Goal: Find specific page/section: Find specific page/section

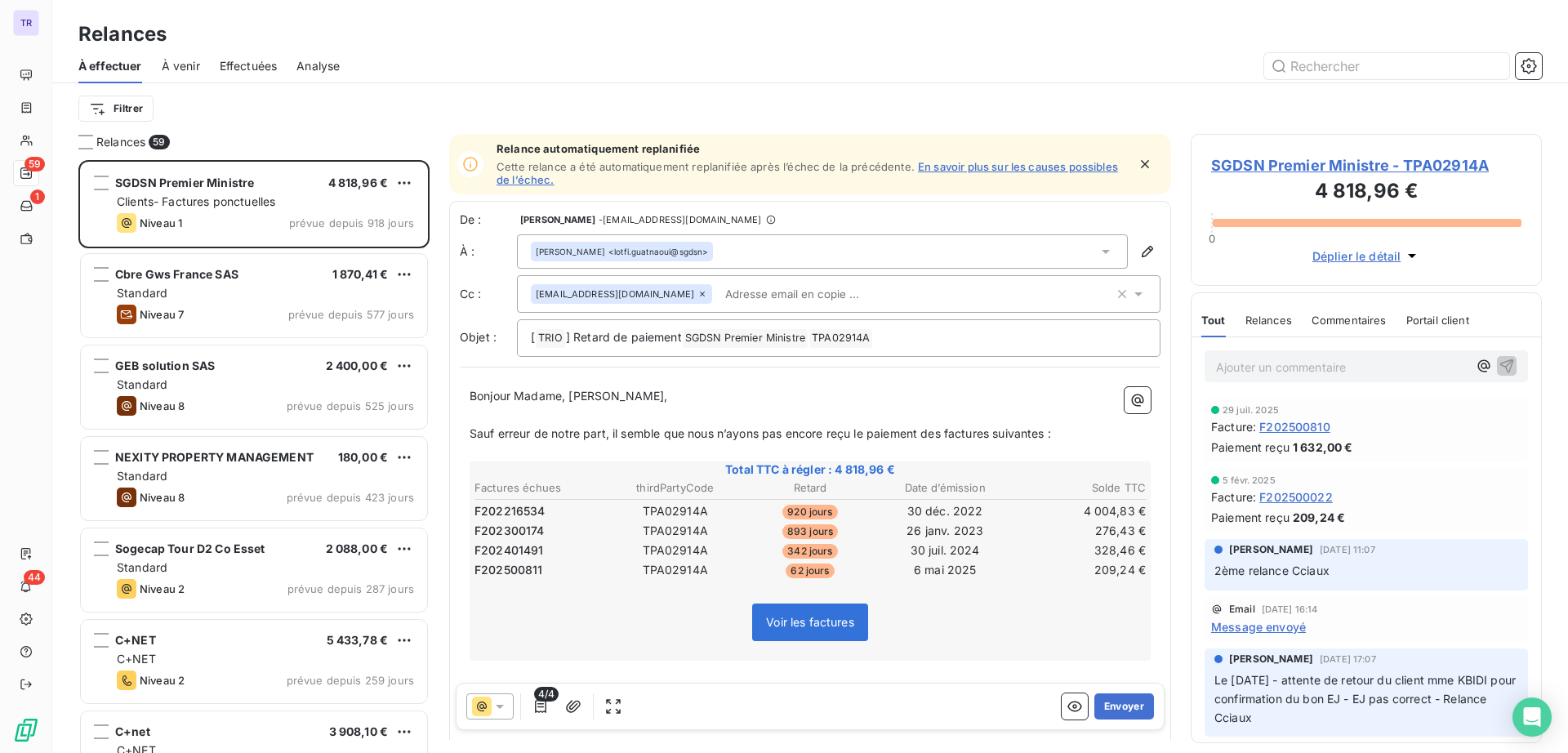
scroll to position [578, 335]
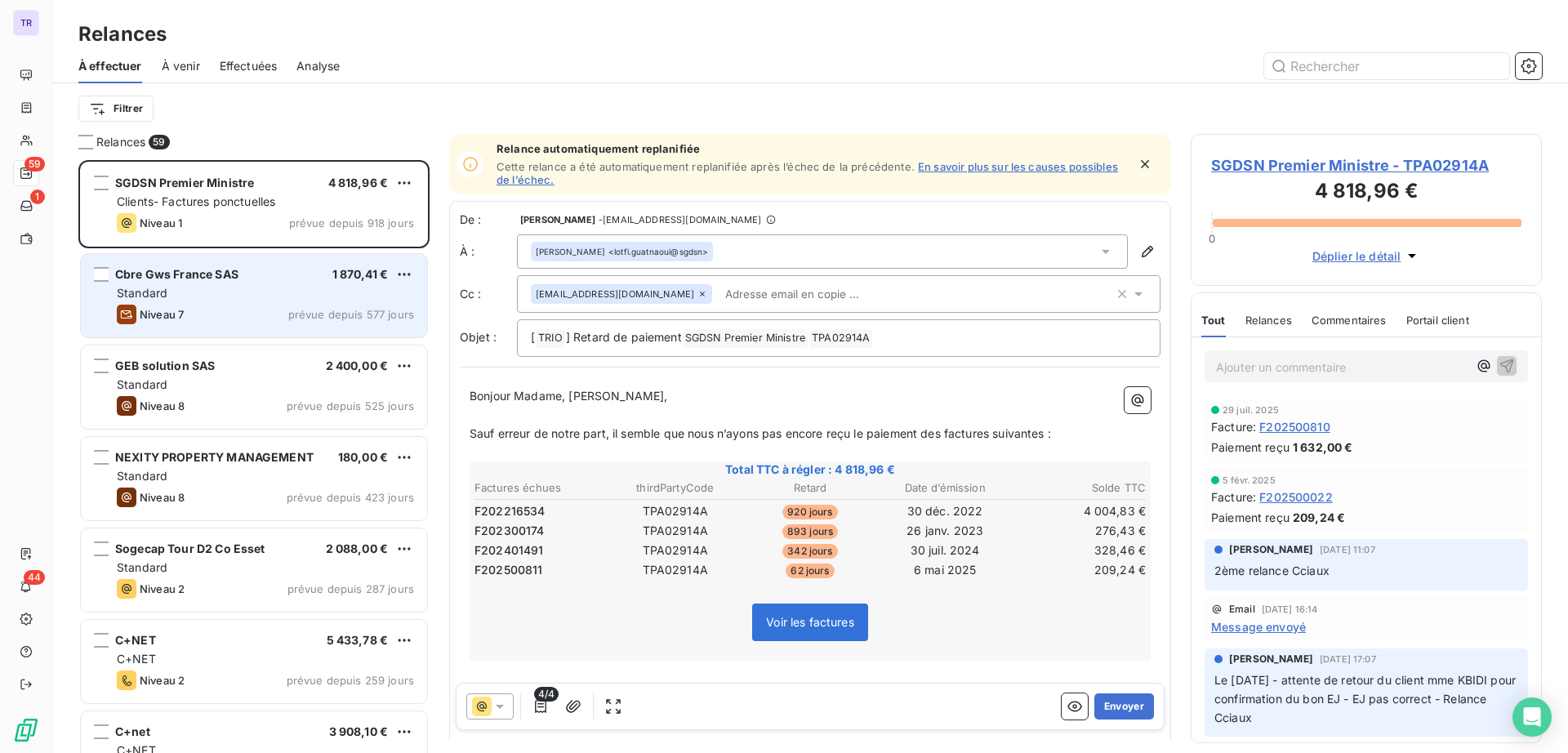
click at [289, 318] on div "Niveau 7 prévue depuis 577 jours" at bounding box center [265, 314] width 297 height 19
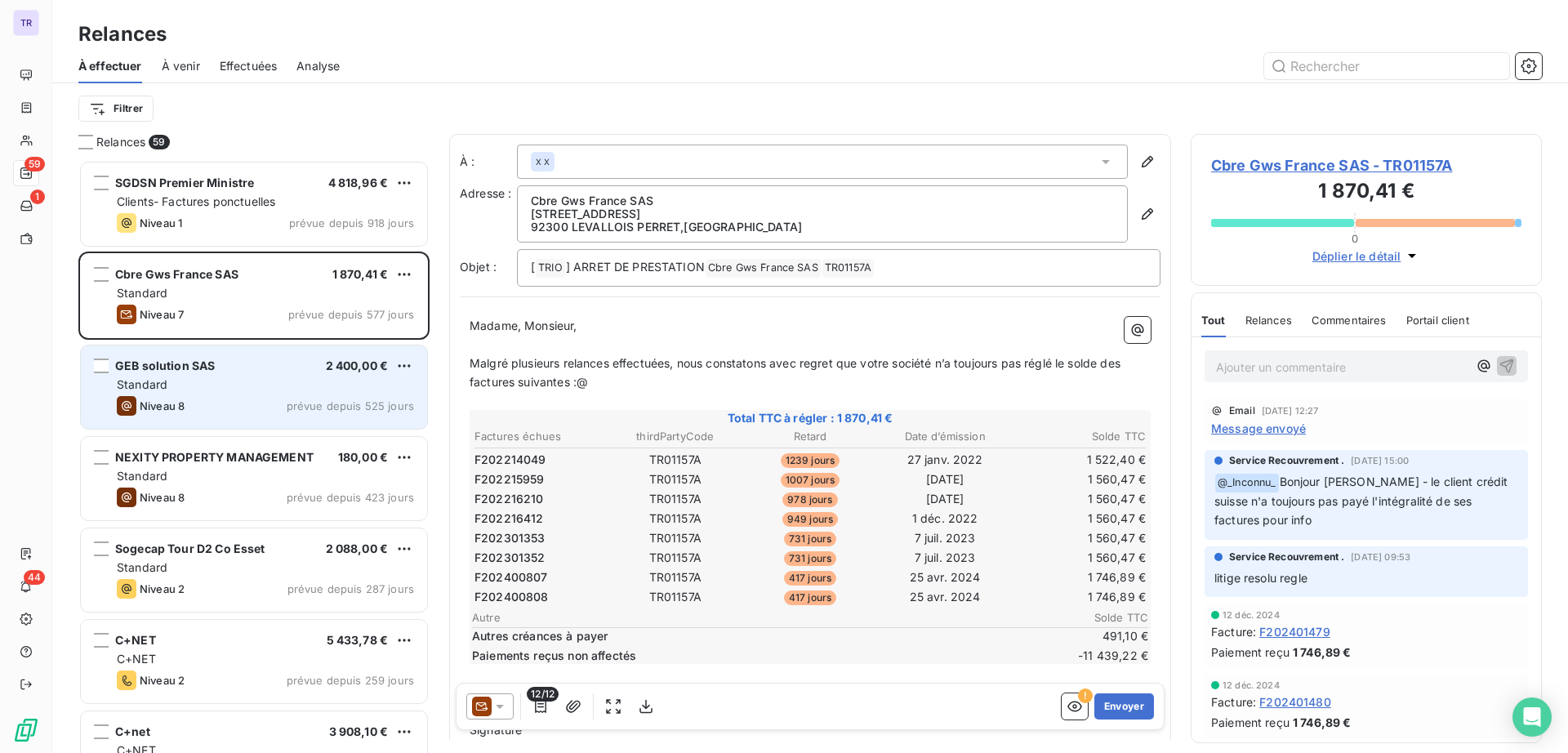
click at [393, 386] on div "Standard" at bounding box center [265, 385] width 297 height 16
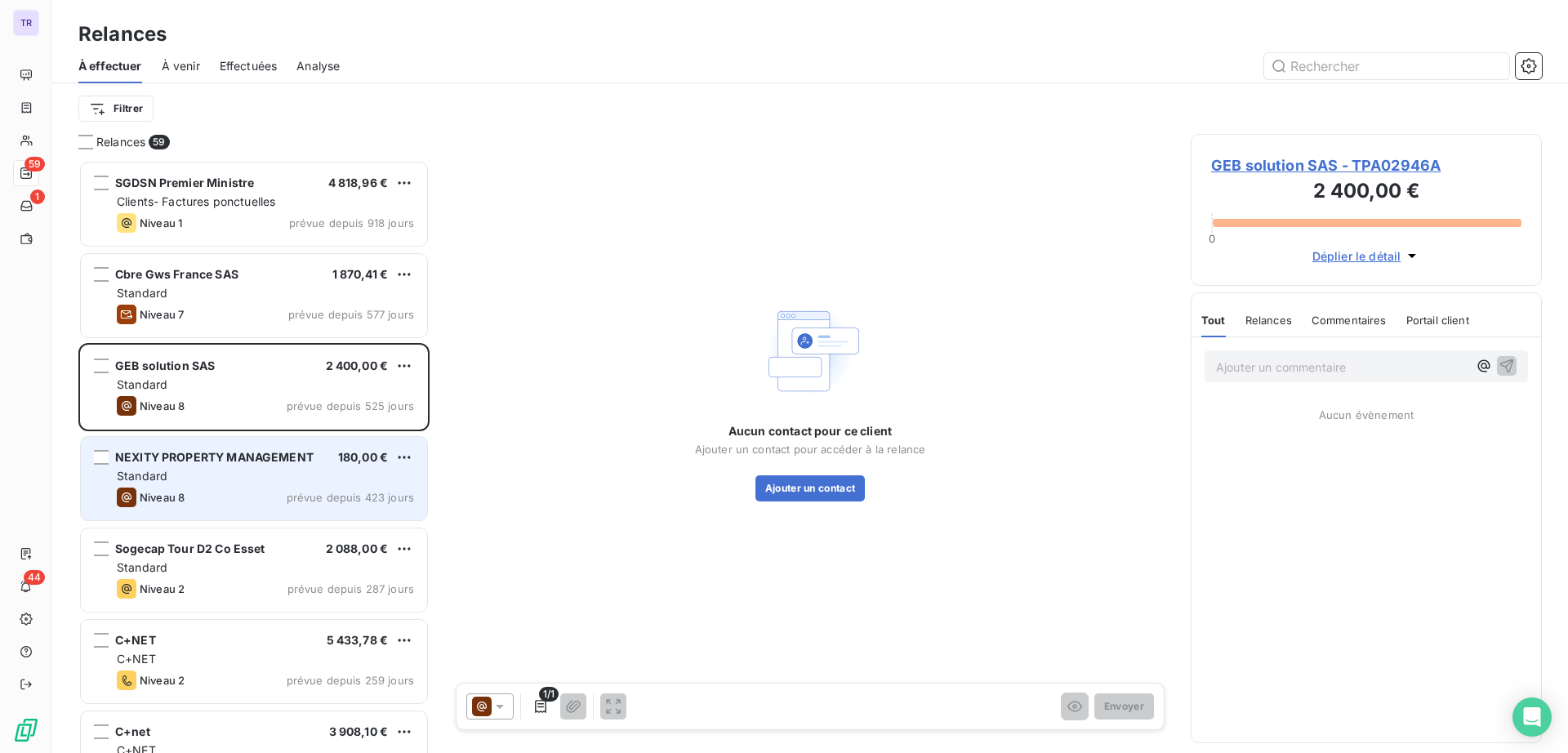
click at [345, 460] on span "180,00 €" at bounding box center [363, 457] width 50 height 13
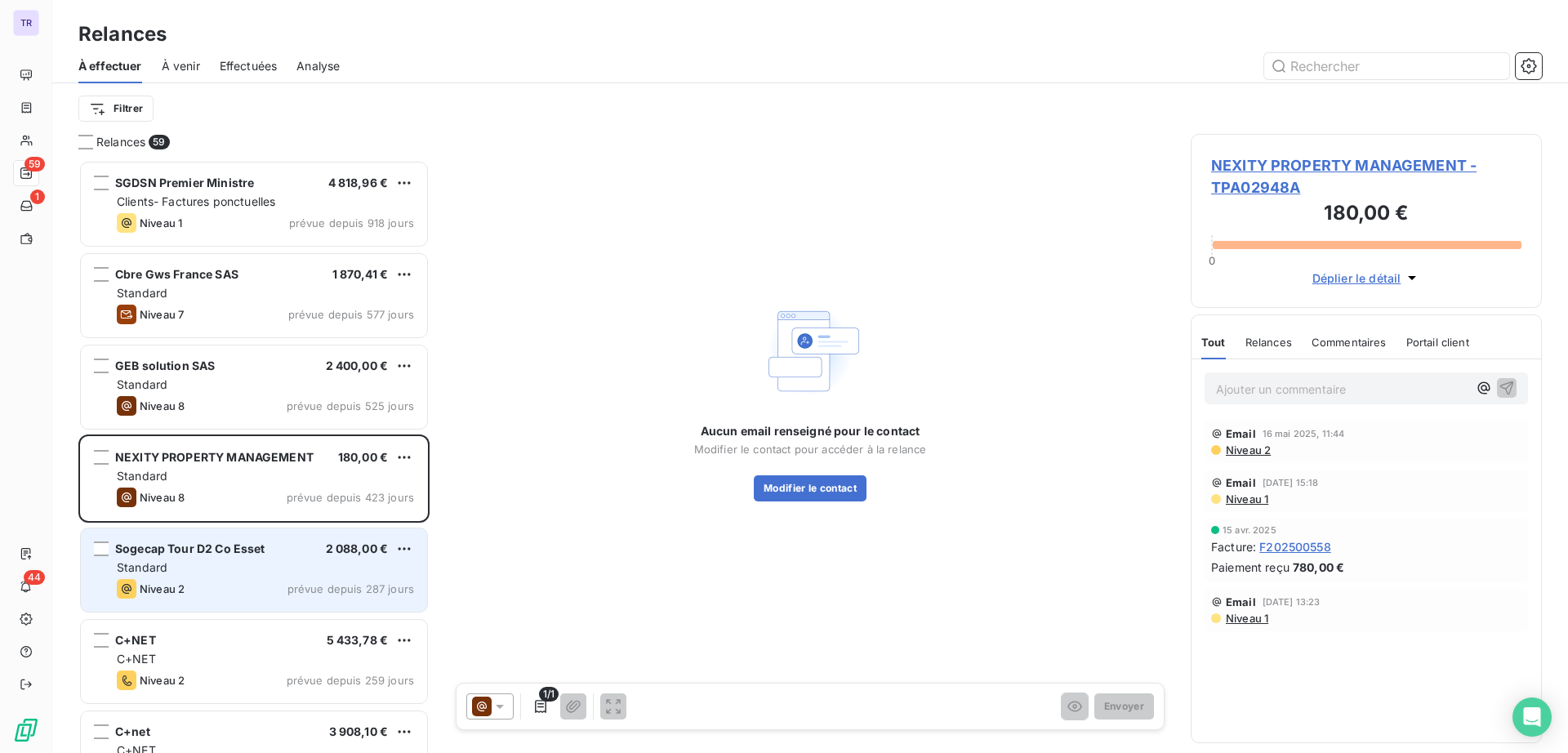
click at [312, 549] on div "Sogecap Tour D2 Co Esset 2 088,00 €" at bounding box center [265, 549] width 297 height 14
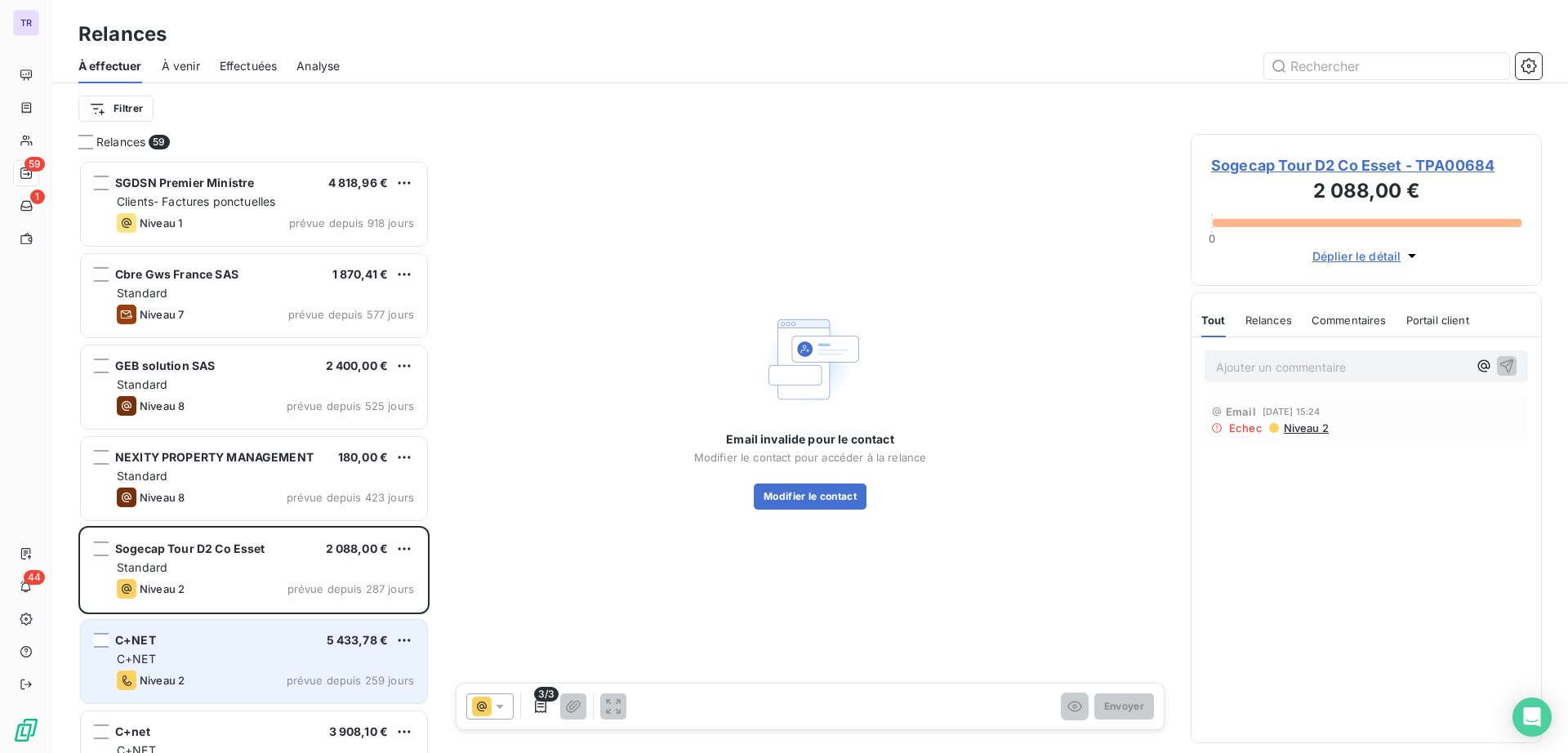
click at [338, 678] on span "prévue depuis 259 jours" at bounding box center [350, 681] width 127 height 13
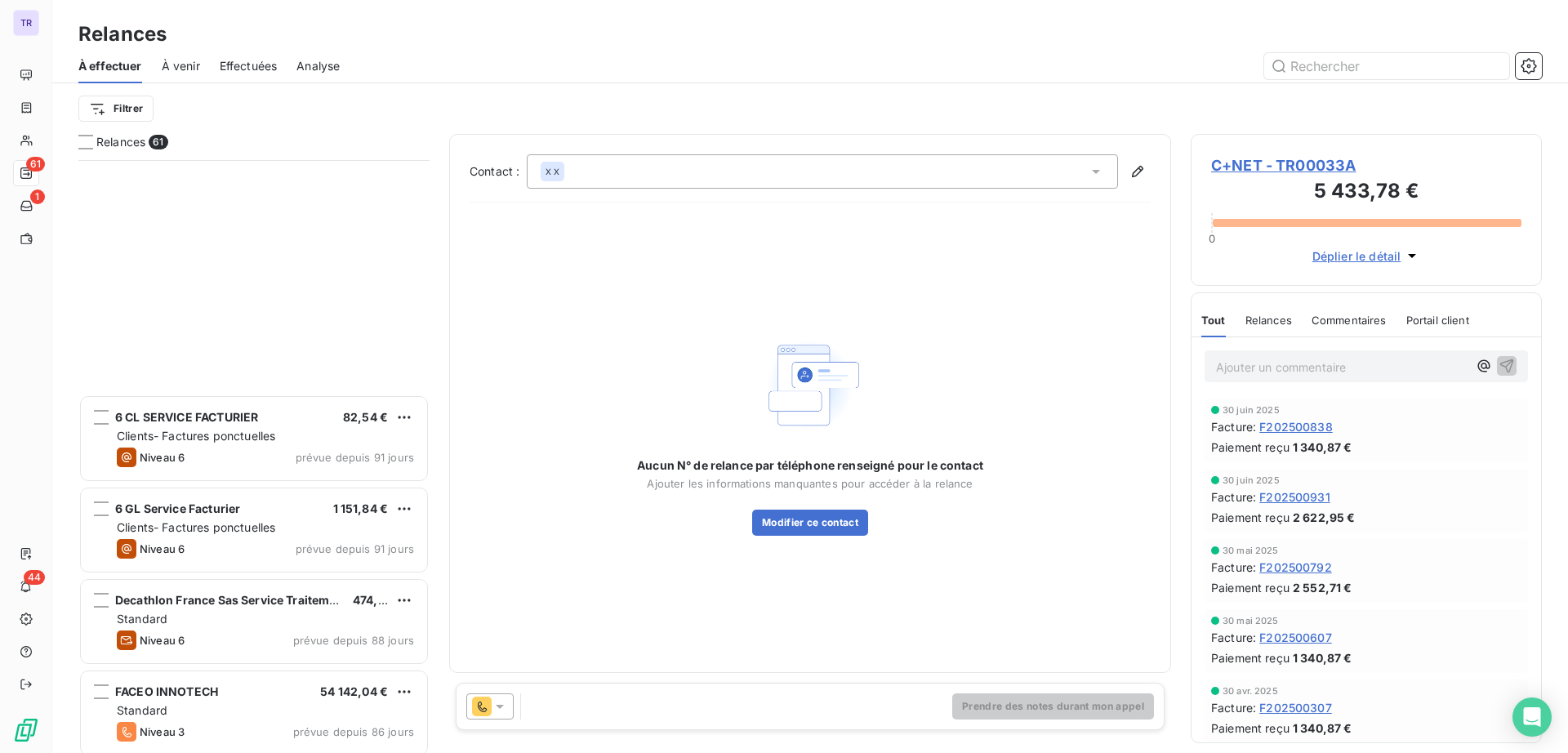
scroll to position [2350, 0]
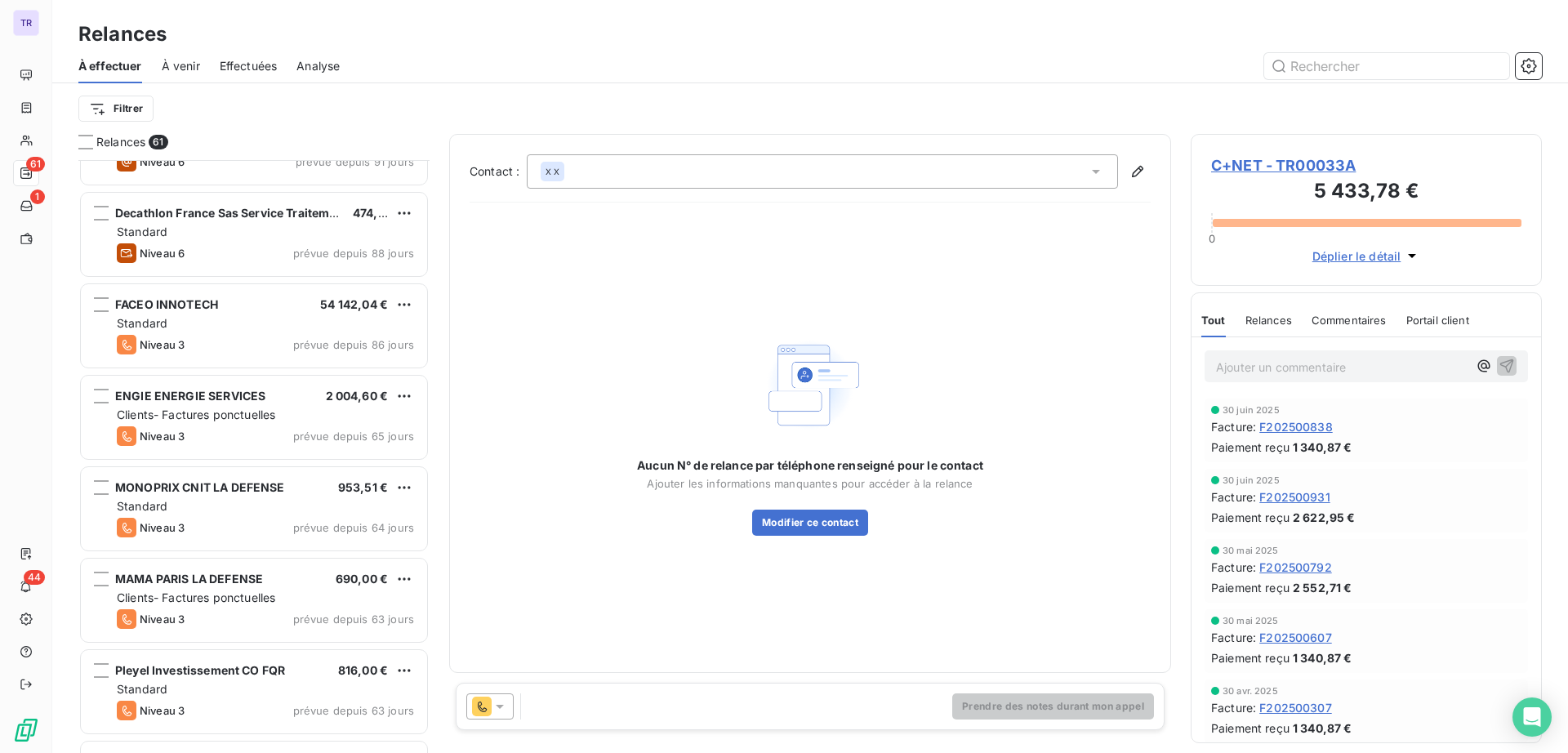
click at [293, 448] on div "ENGIE ENERGIE SERVICES 2 004,60 € Clients- Factures ponctuelles Niveau 3 prévue…" at bounding box center [253, 417] width 346 height 83
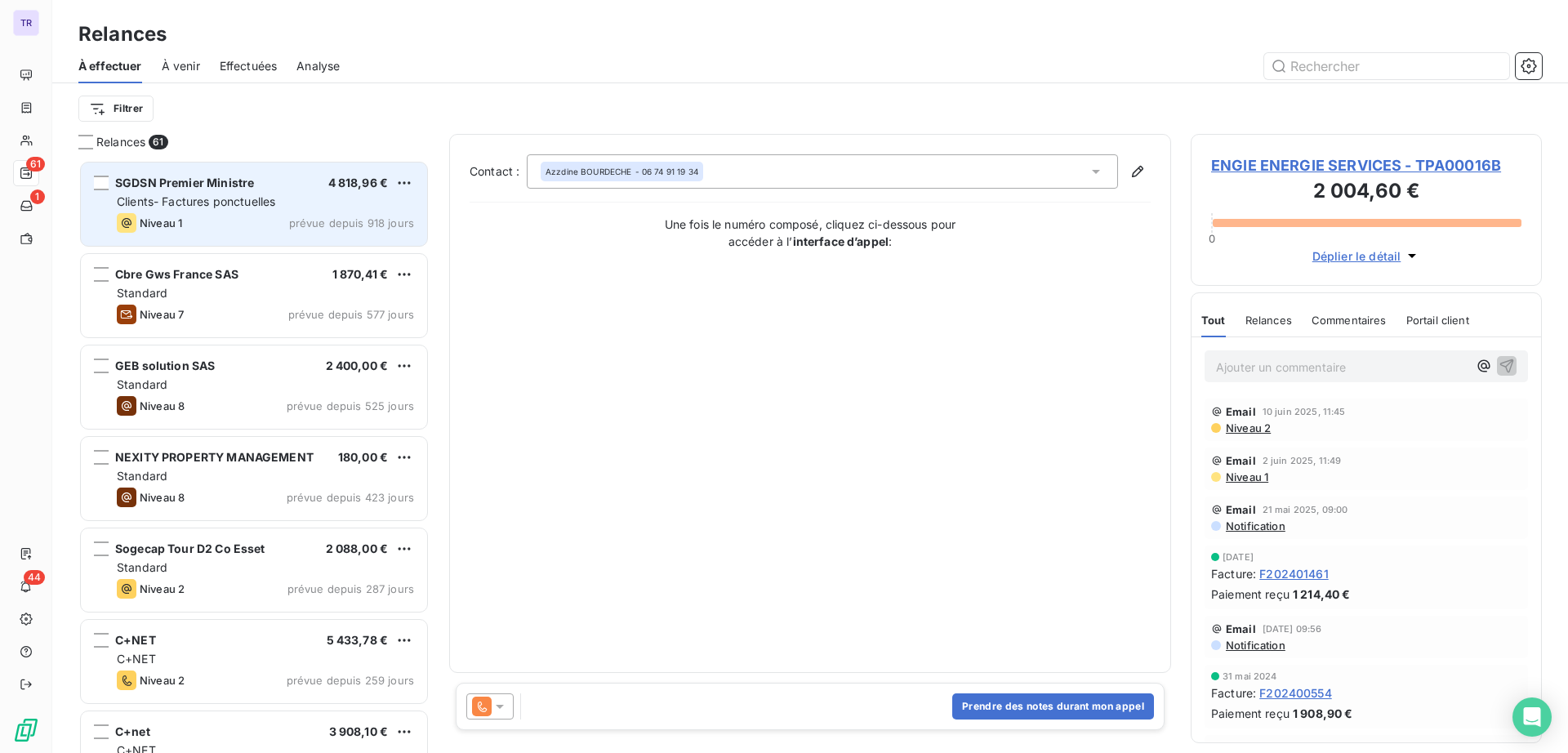
click at [291, 186] on div "SGDSN Premier Ministre 4 818,96 € Clients- Factures ponctuelles Niveau 1 prévue…" at bounding box center [253, 204] width 346 height 83
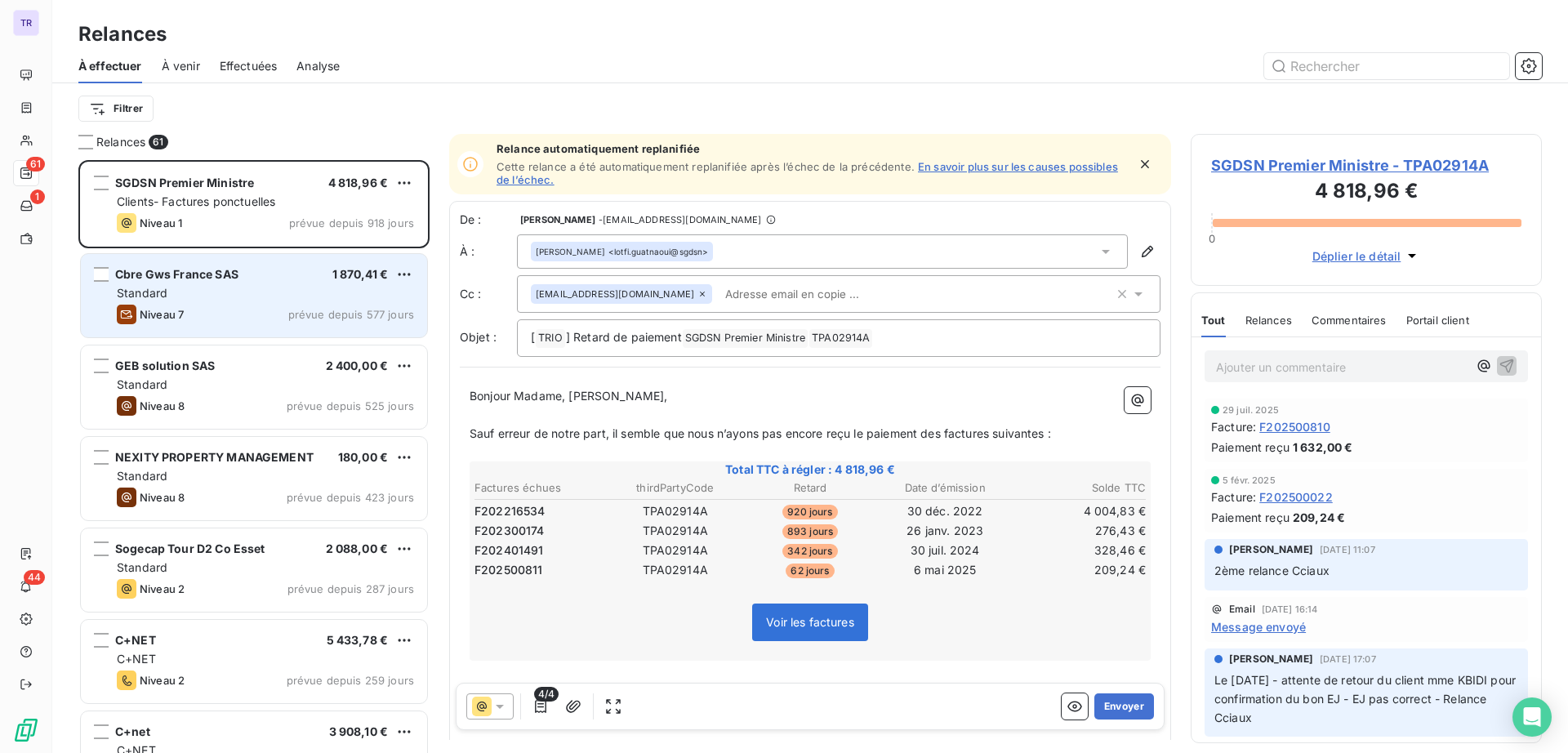
click at [241, 291] on div "Standard" at bounding box center [265, 293] width 297 height 16
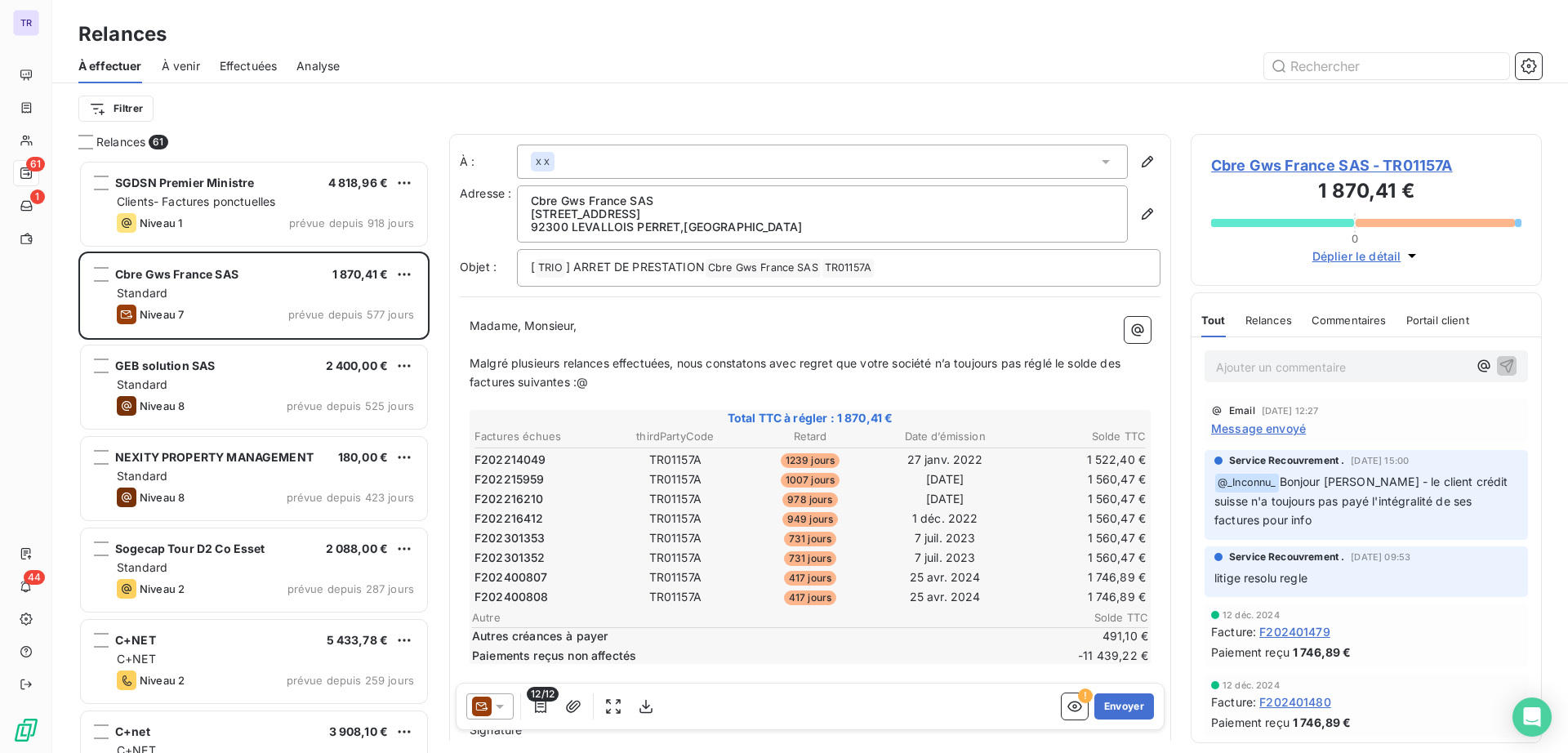
click at [667, 173] on div "X X" at bounding box center [822, 162] width 611 height 35
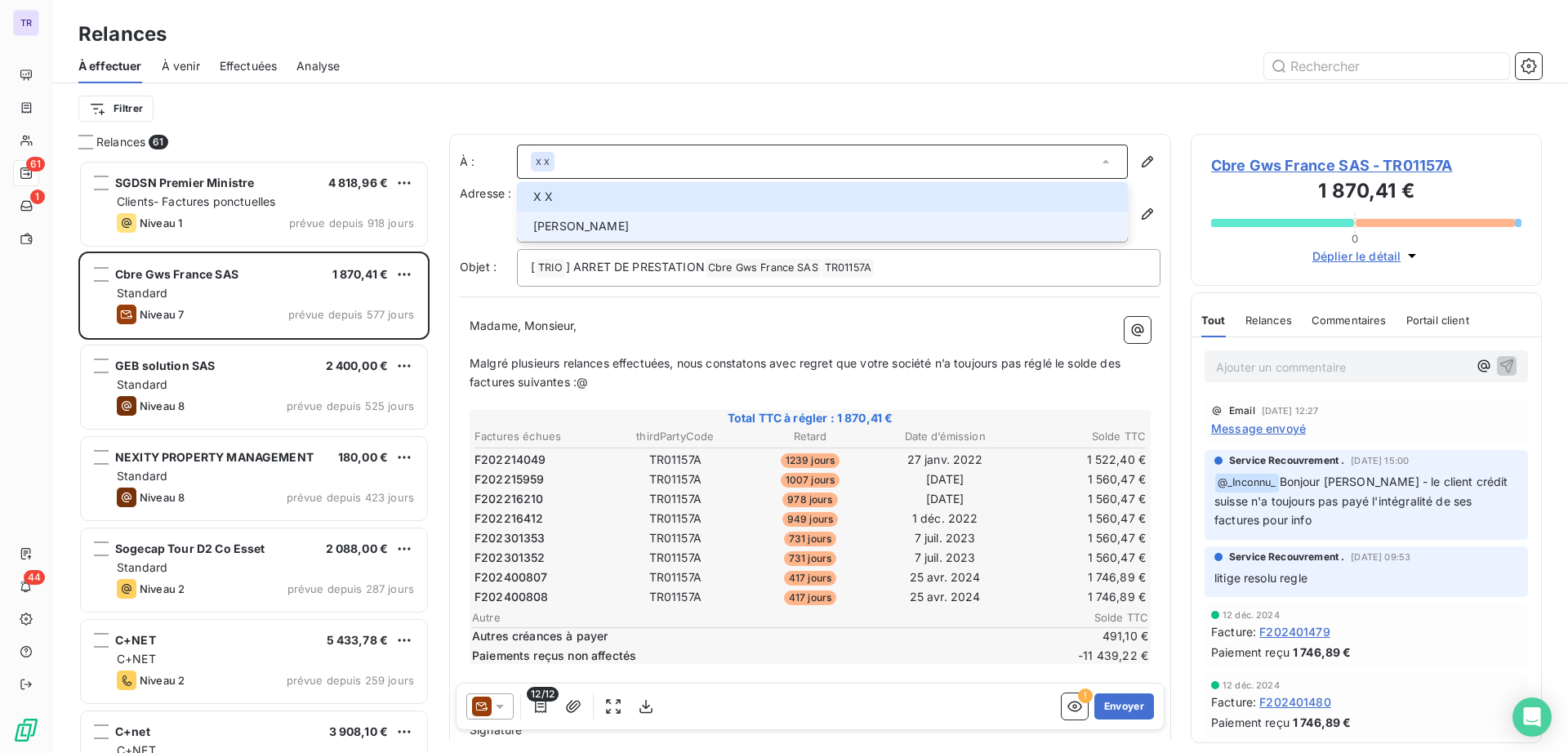
click at [635, 229] on span "IRIS SOATTO" at bounding box center [825, 226] width 585 height 16
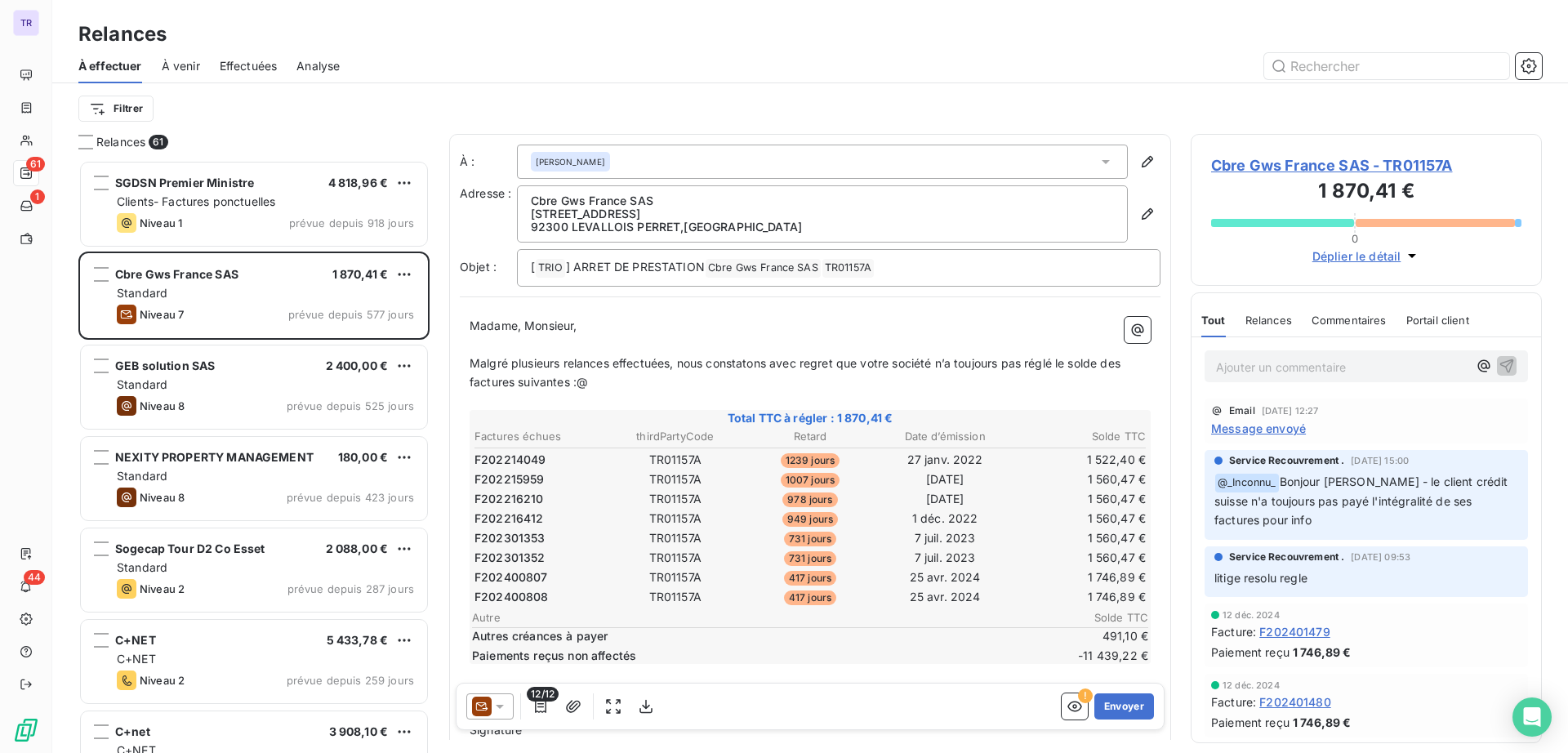
click at [1286, 425] on span "Message envoyé" at bounding box center [1258, 428] width 94 height 17
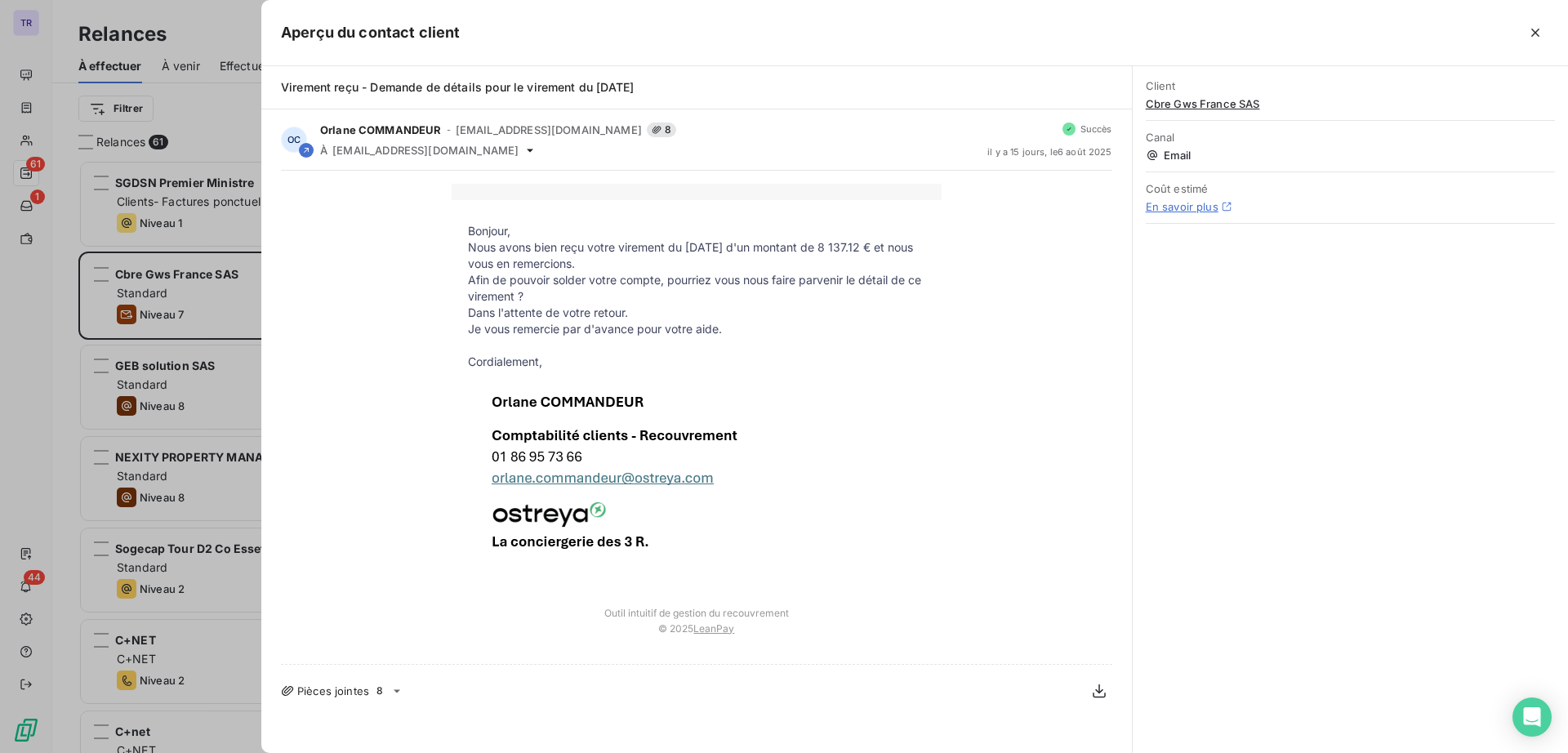
click at [217, 115] on div at bounding box center [784, 376] width 1568 height 753
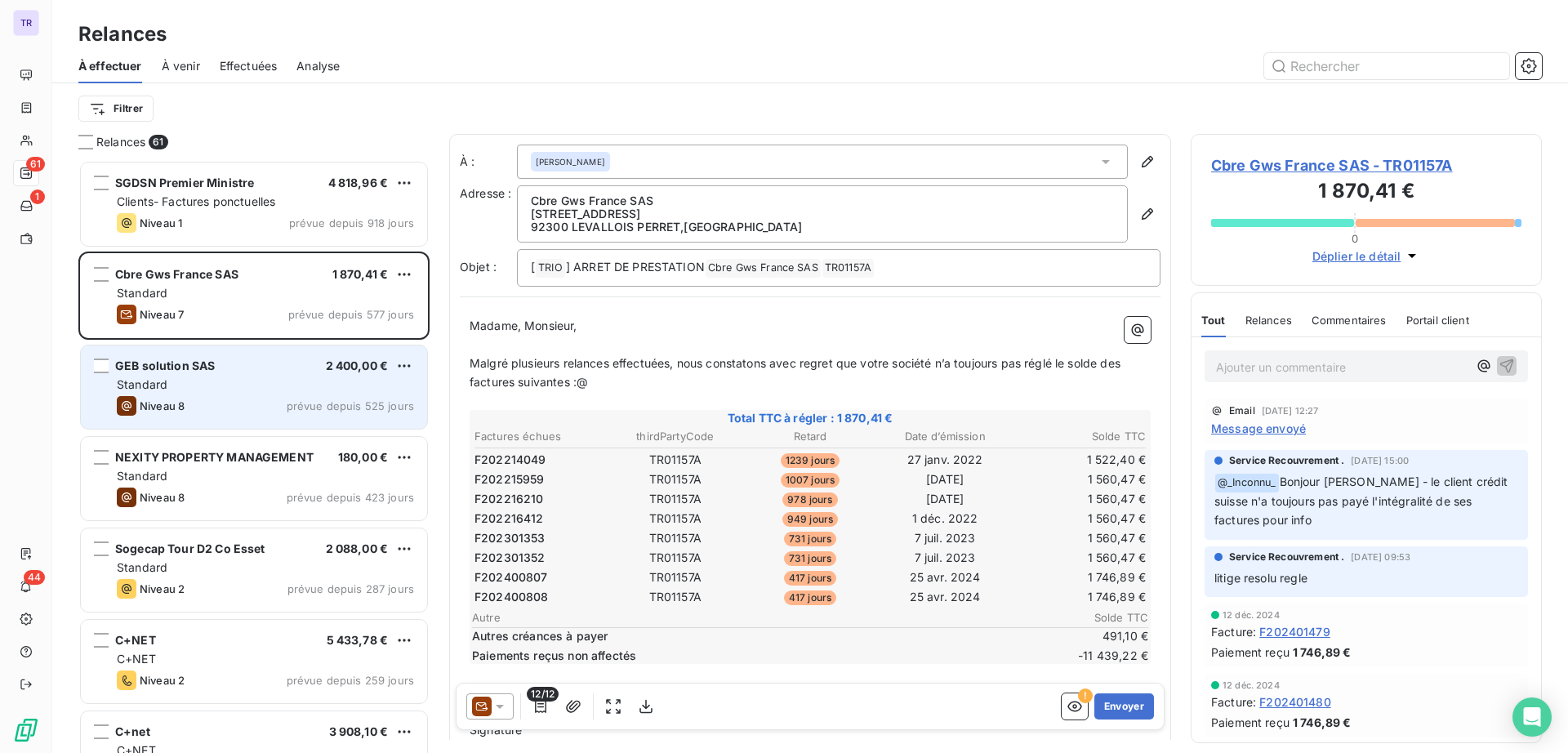
drag, startPoint x: 226, startPoint y: 392, endPoint x: 235, endPoint y: 396, distance: 9.8
click at [226, 391] on div "Standard" at bounding box center [265, 385] width 297 height 16
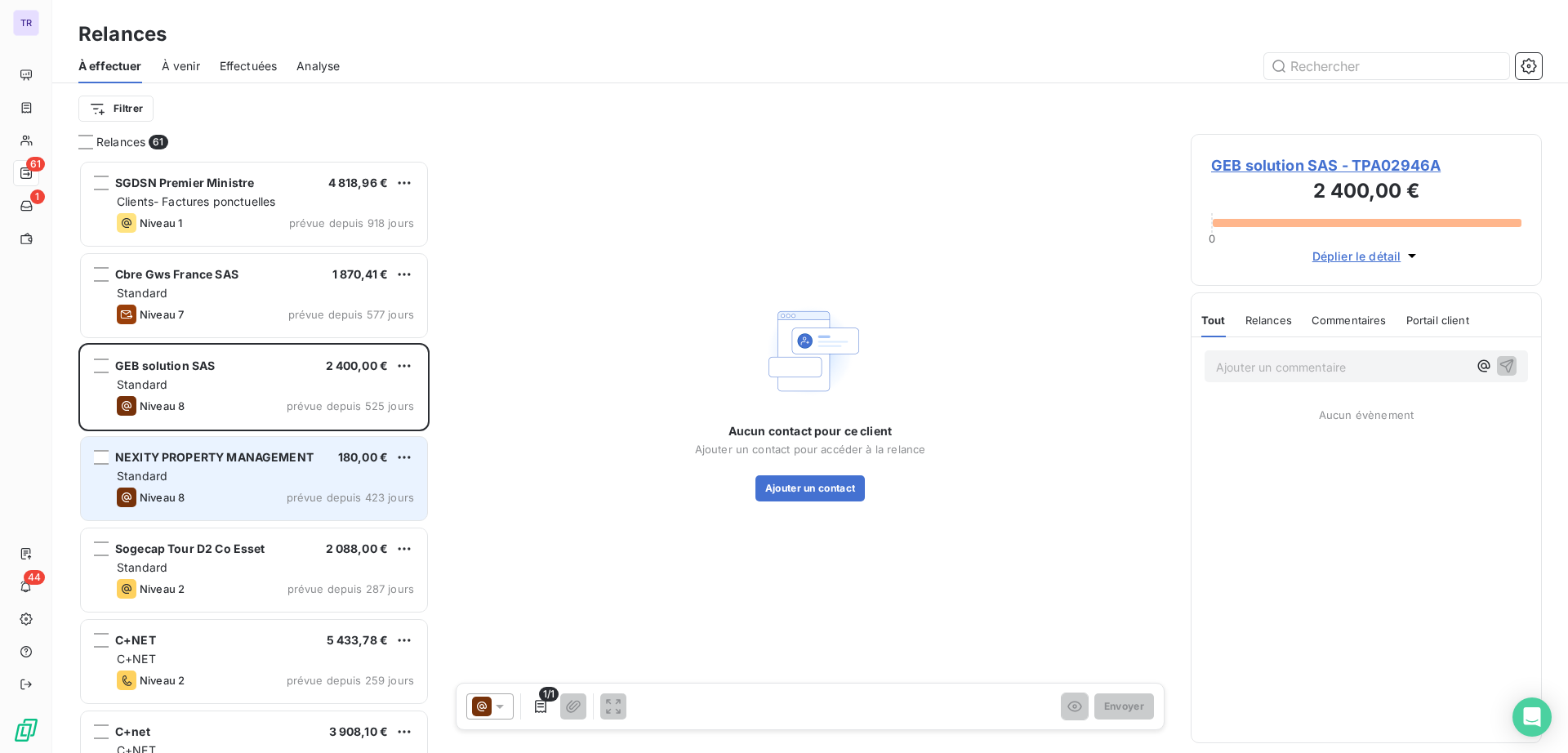
click at [217, 485] on div "NEXITY PROPERTY MANAGEMENT 180,00 € Standard Niveau 8 prévue depuis 423 jours" at bounding box center [253, 478] width 346 height 83
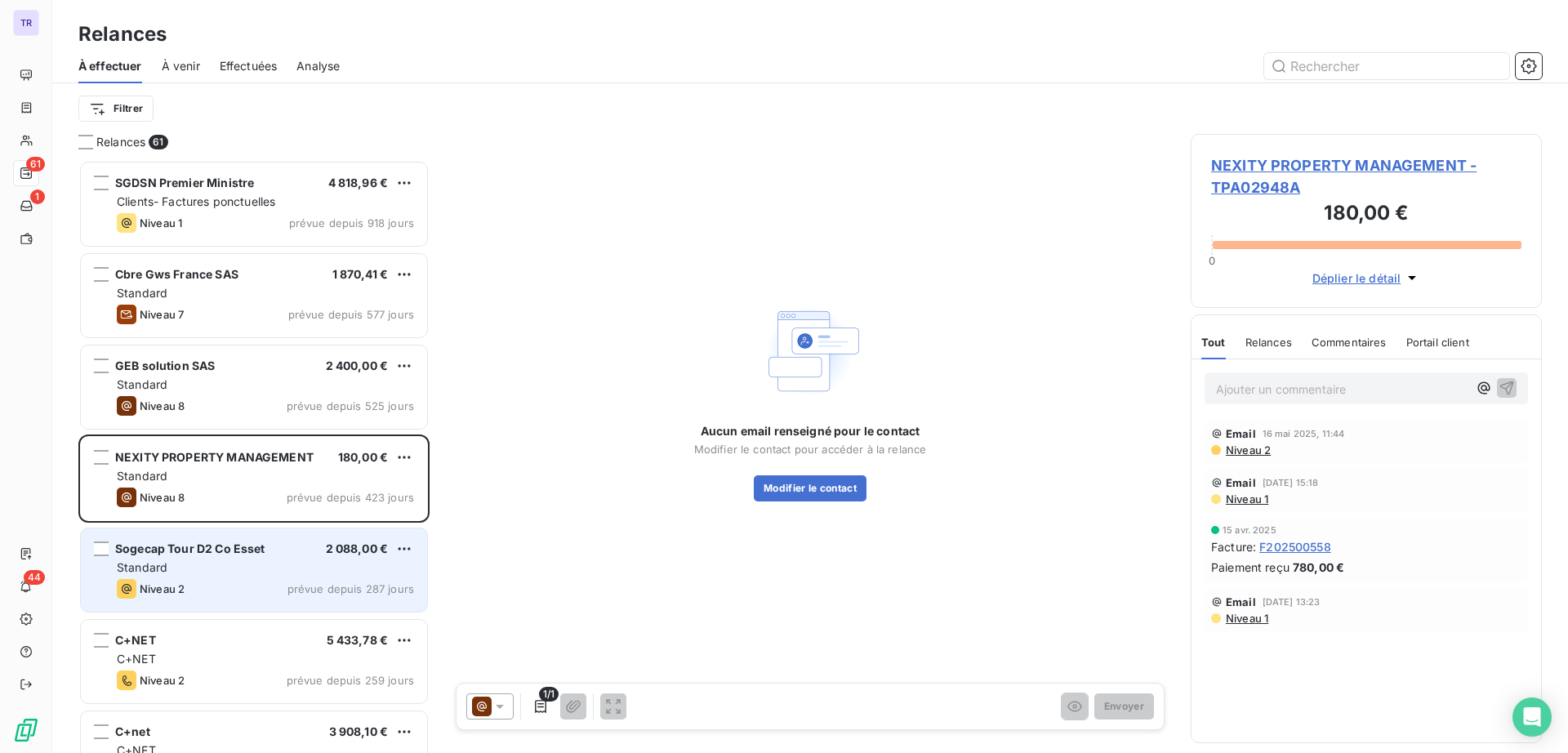
click at [219, 567] on div "Standard" at bounding box center [265, 567] width 297 height 16
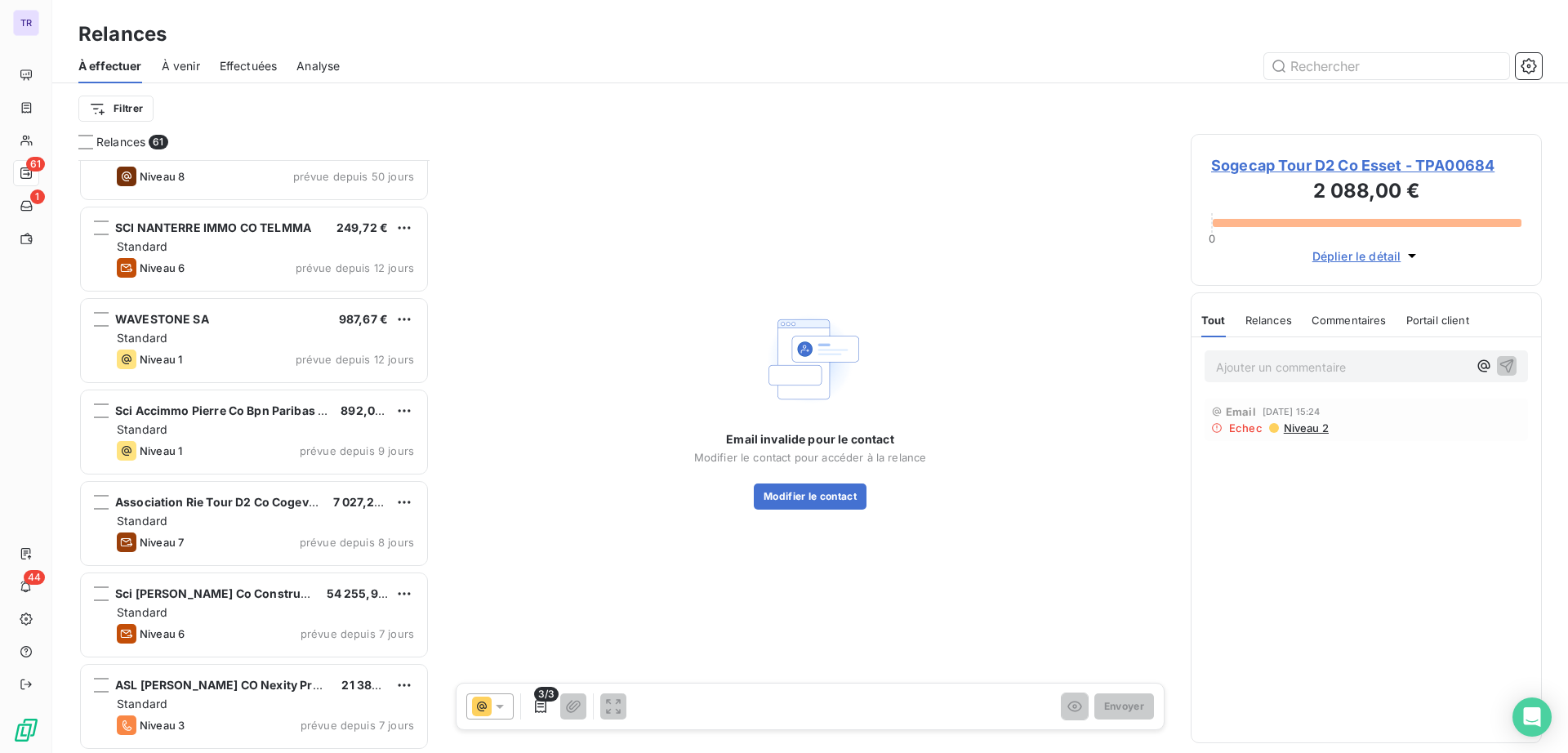
scroll to position [3778, 0]
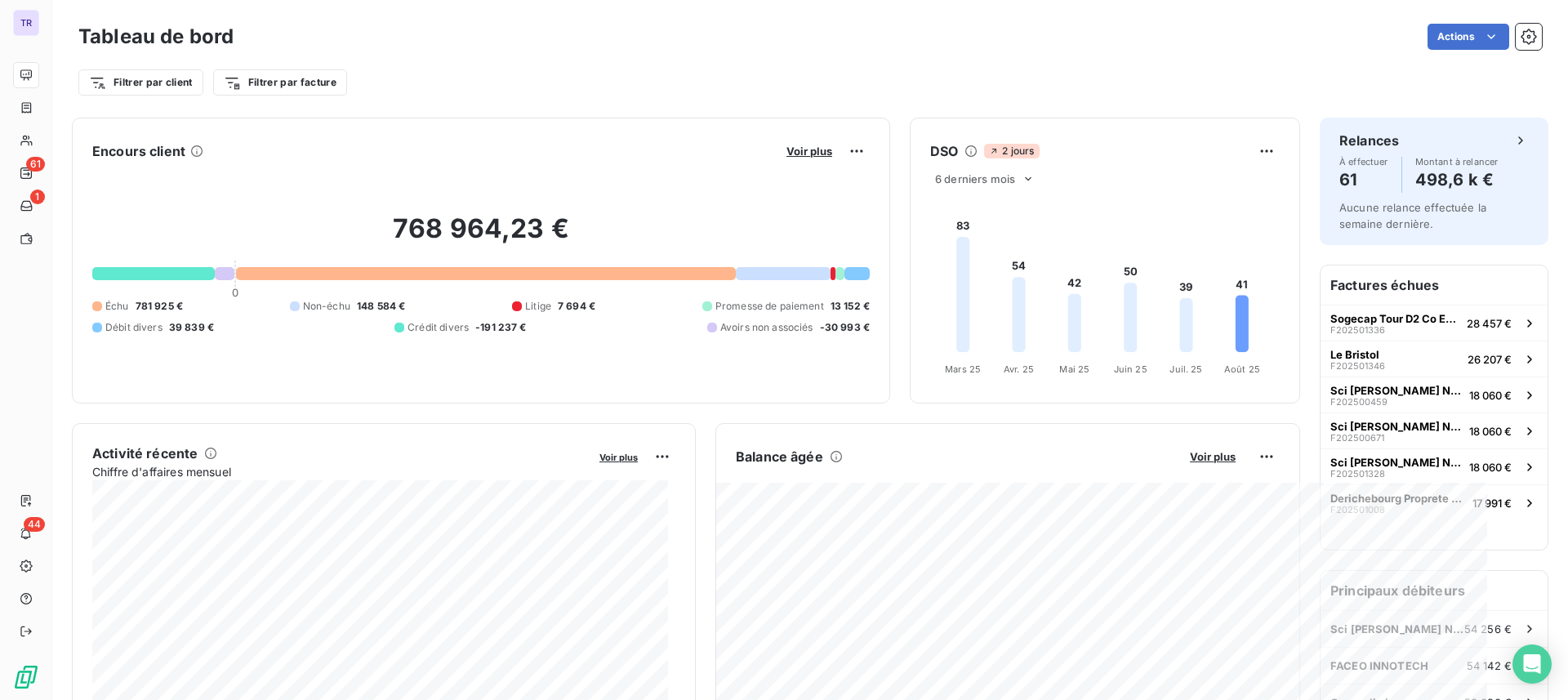
click at [55, 23] on div "Tableau de bord Actions Filtrer par client Filtrer par facture" at bounding box center [810, 54] width 1515 height 108
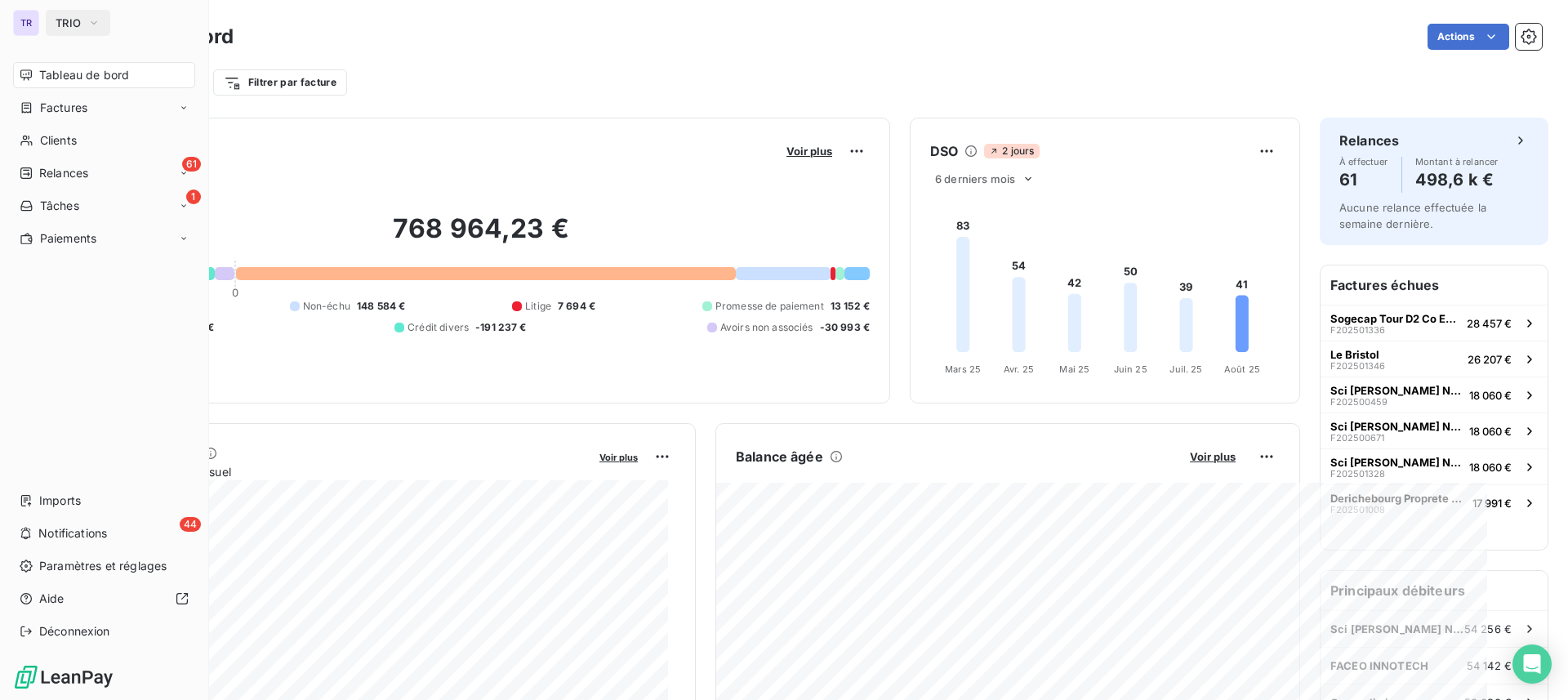
click at [40, 25] on div "TR TRIO" at bounding box center [104, 22] width 182 height 26
click at [65, 18] on span "TRIO" at bounding box center [68, 23] width 25 height 13
click at [56, 31] on button "TRIO" at bounding box center [77, 22] width 65 height 26
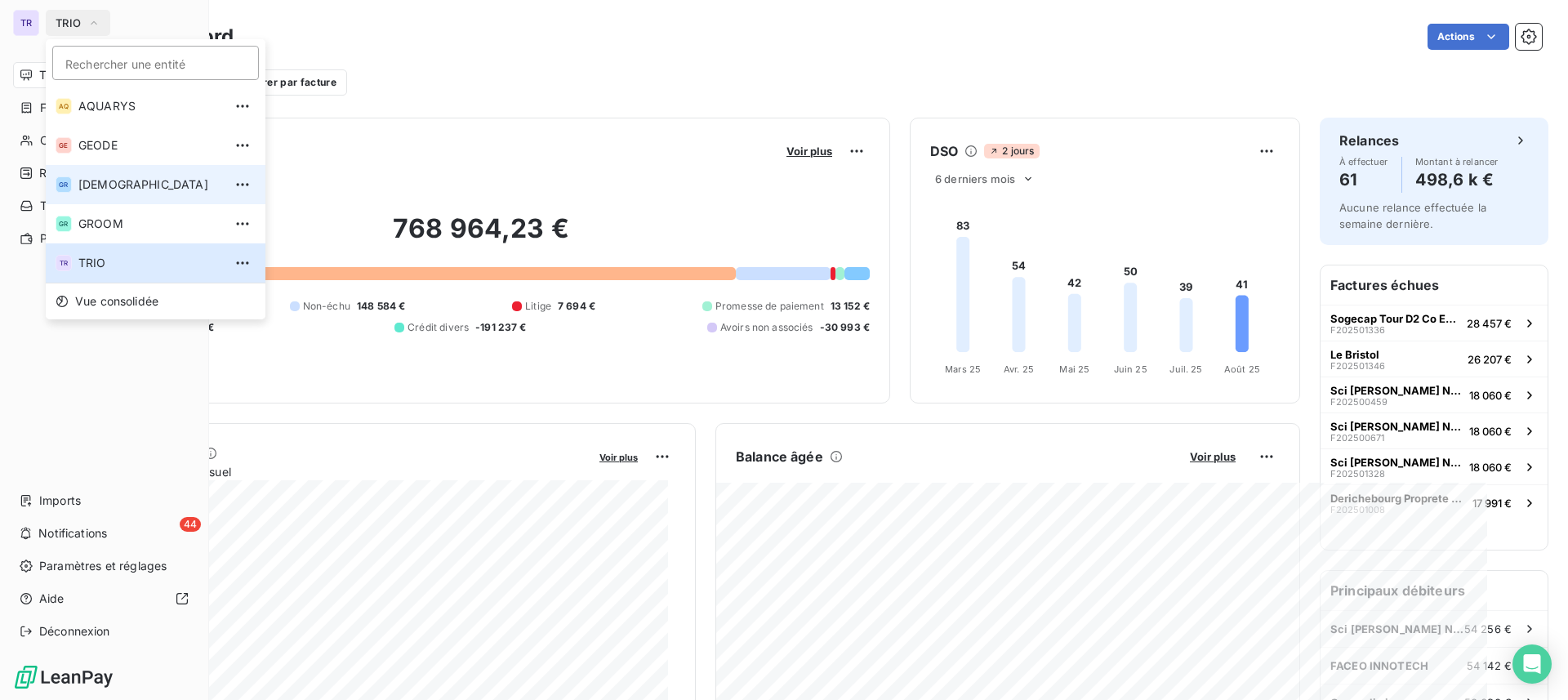
click at [115, 191] on span "[DEMOGRAPHIC_DATA]" at bounding box center [150, 184] width 145 height 16
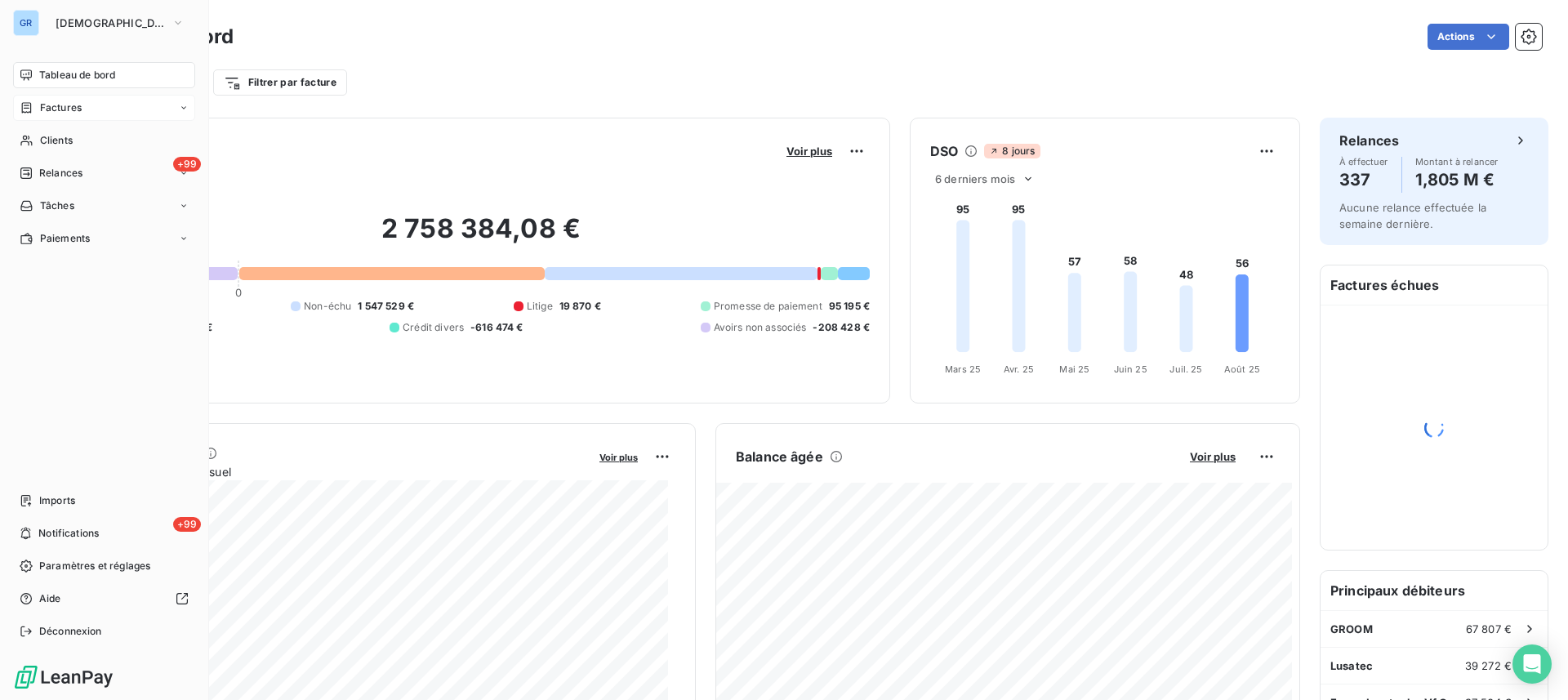
click at [70, 106] on span "Factures" at bounding box center [61, 107] width 41 height 14
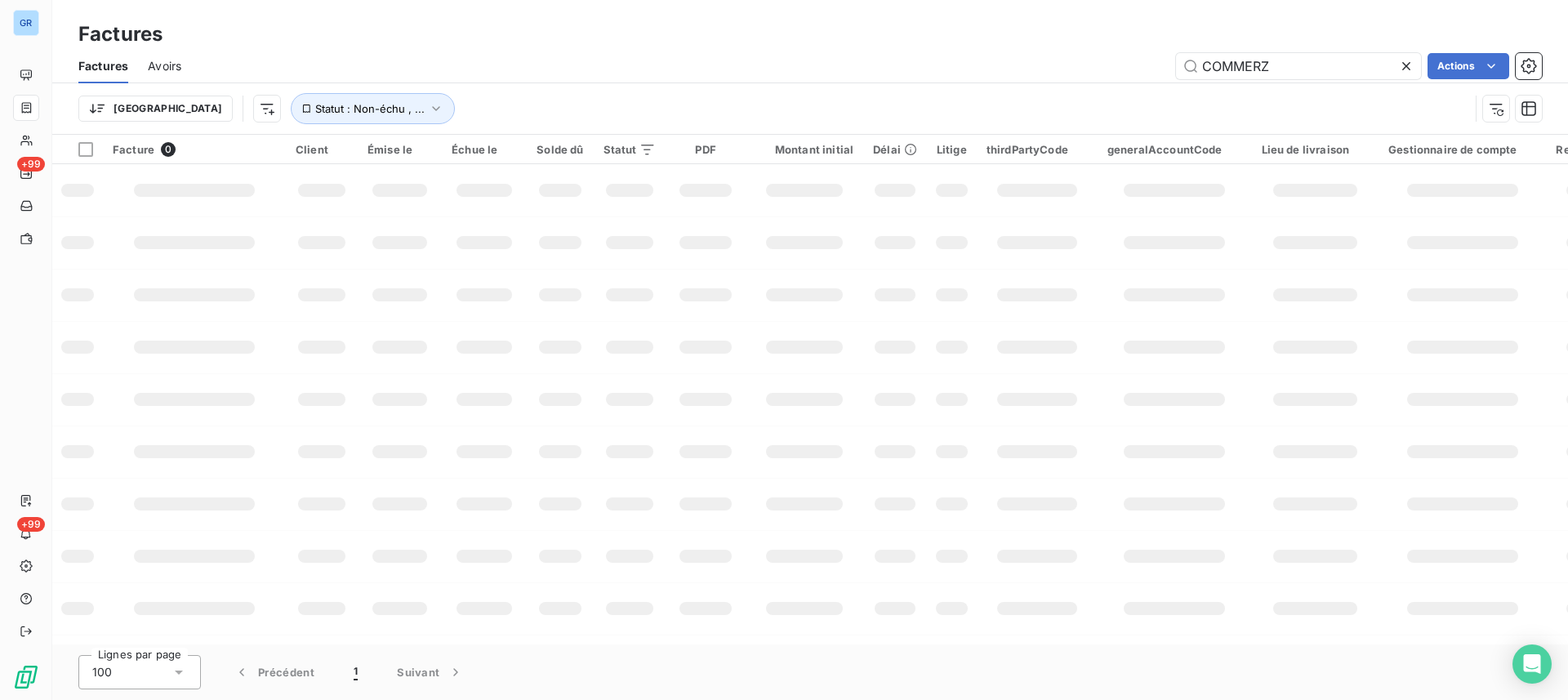
drag, startPoint x: 1381, startPoint y: 63, endPoint x: 882, endPoint y: 60, distance: 499.0
click at [885, 62] on div "COMMERZ Actions" at bounding box center [870, 66] width 1341 height 26
type input "gw03129b"
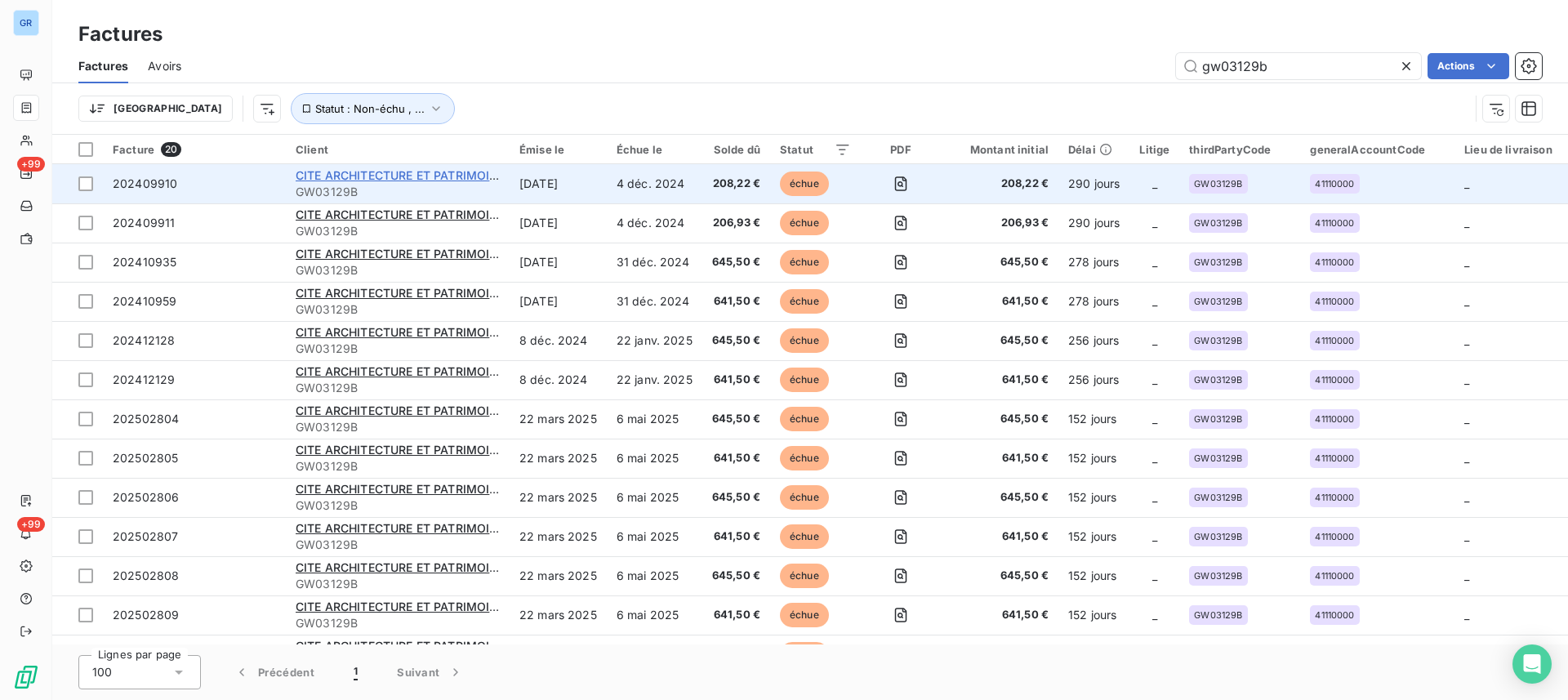
click at [478, 171] on span "CITE ARCHITECTURE ET PATRIMOINE" at bounding box center [401, 175] width 210 height 13
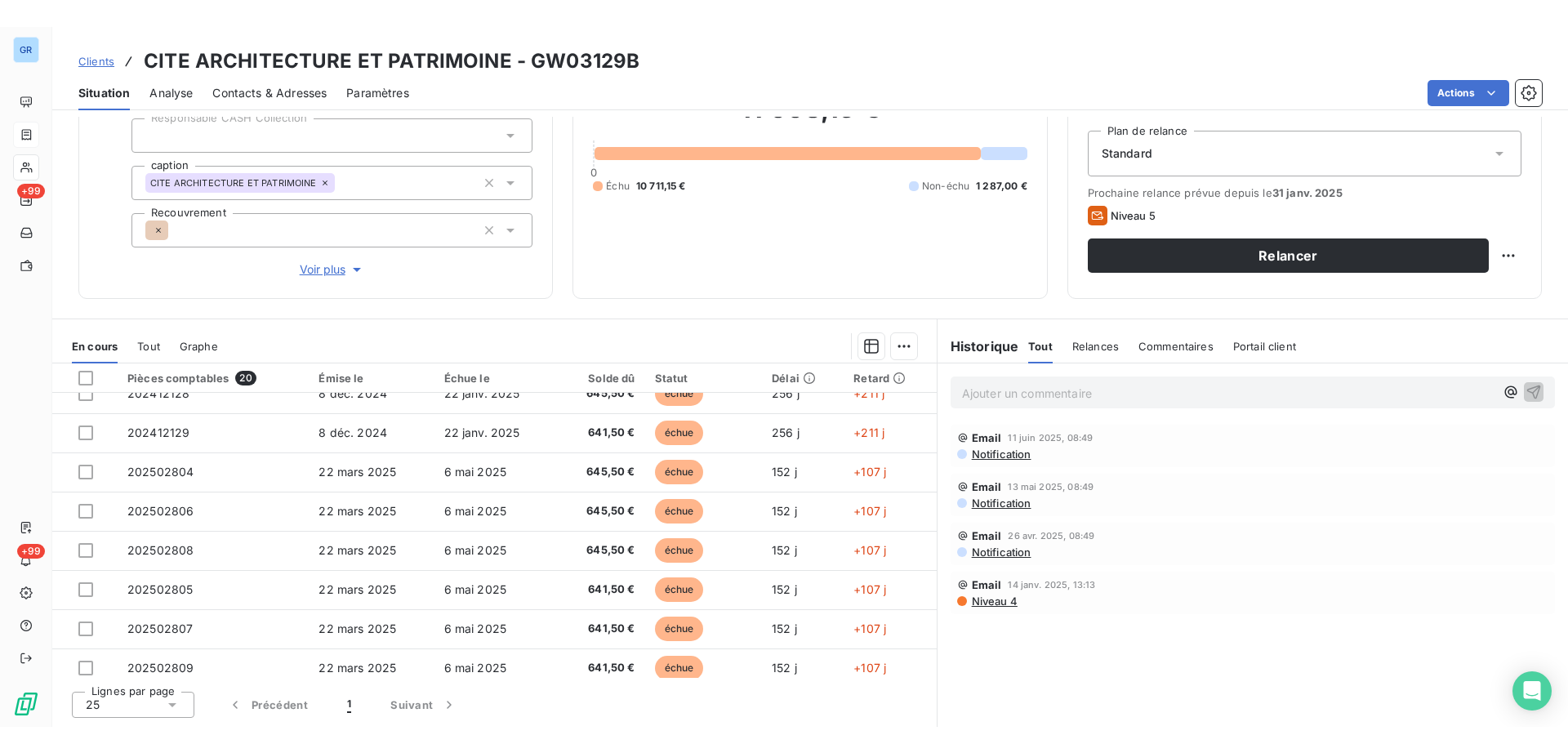
scroll to position [409, 0]
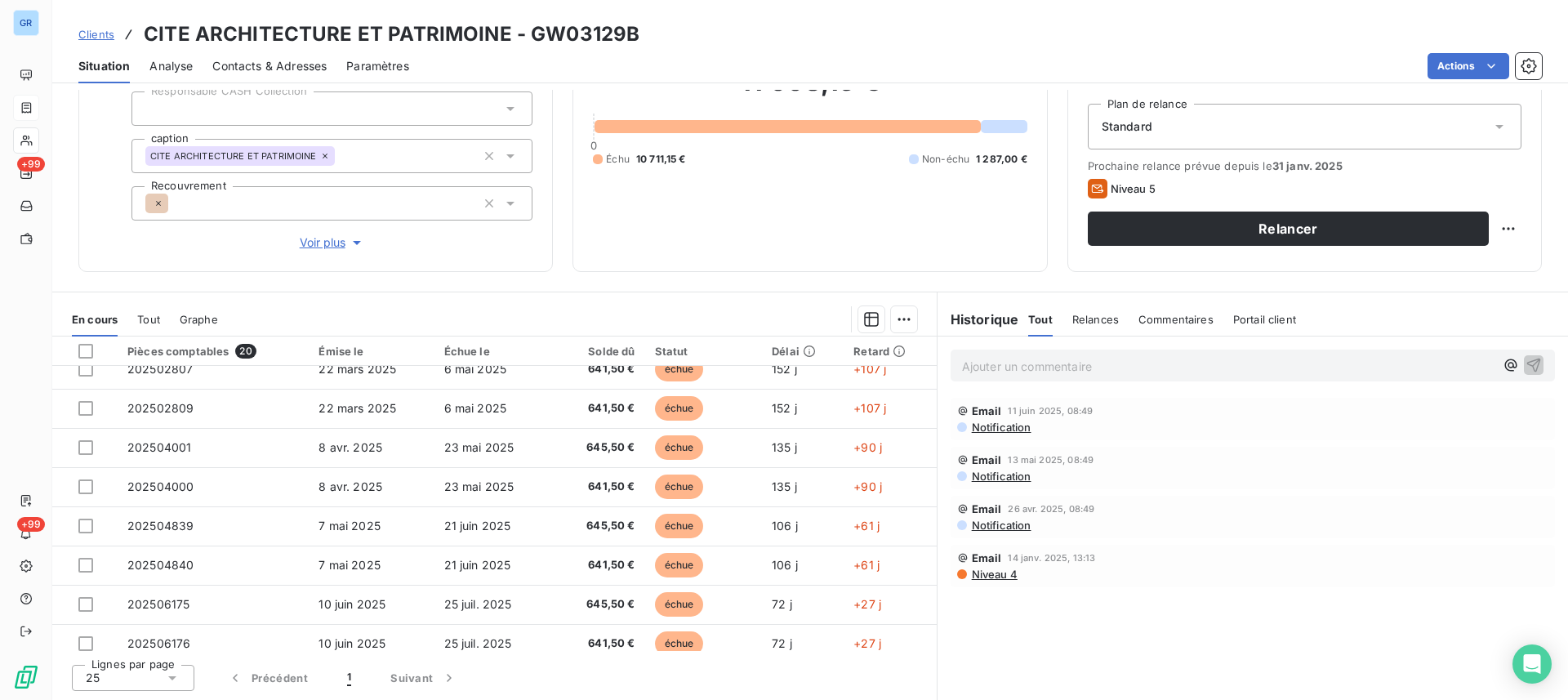
click at [1007, 436] on div "Email 11 juin 2025, 08:49 Notification" at bounding box center [1252, 419] width 604 height 42
click at [1008, 425] on span "Notification" at bounding box center [1000, 427] width 62 height 13
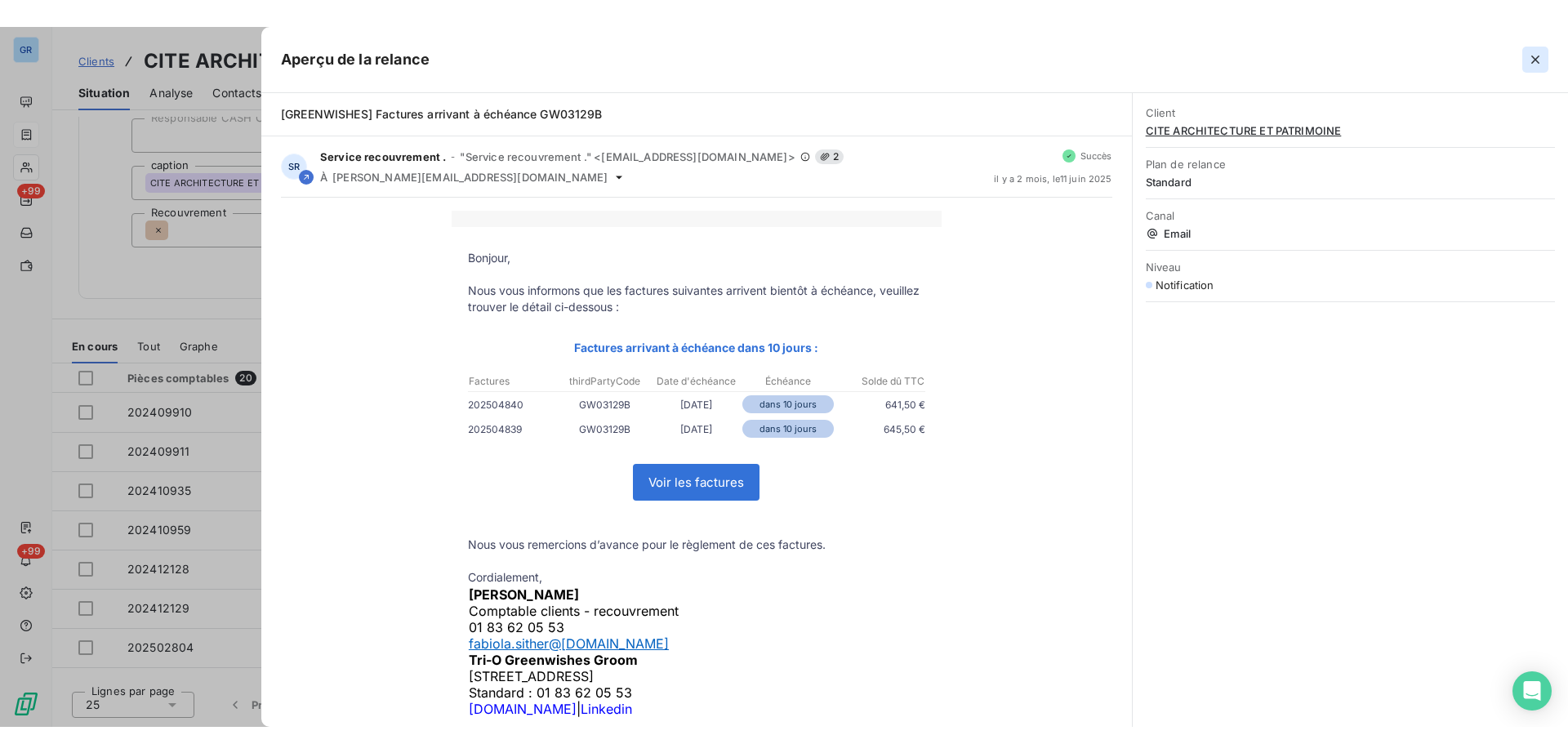
scroll to position [107, 0]
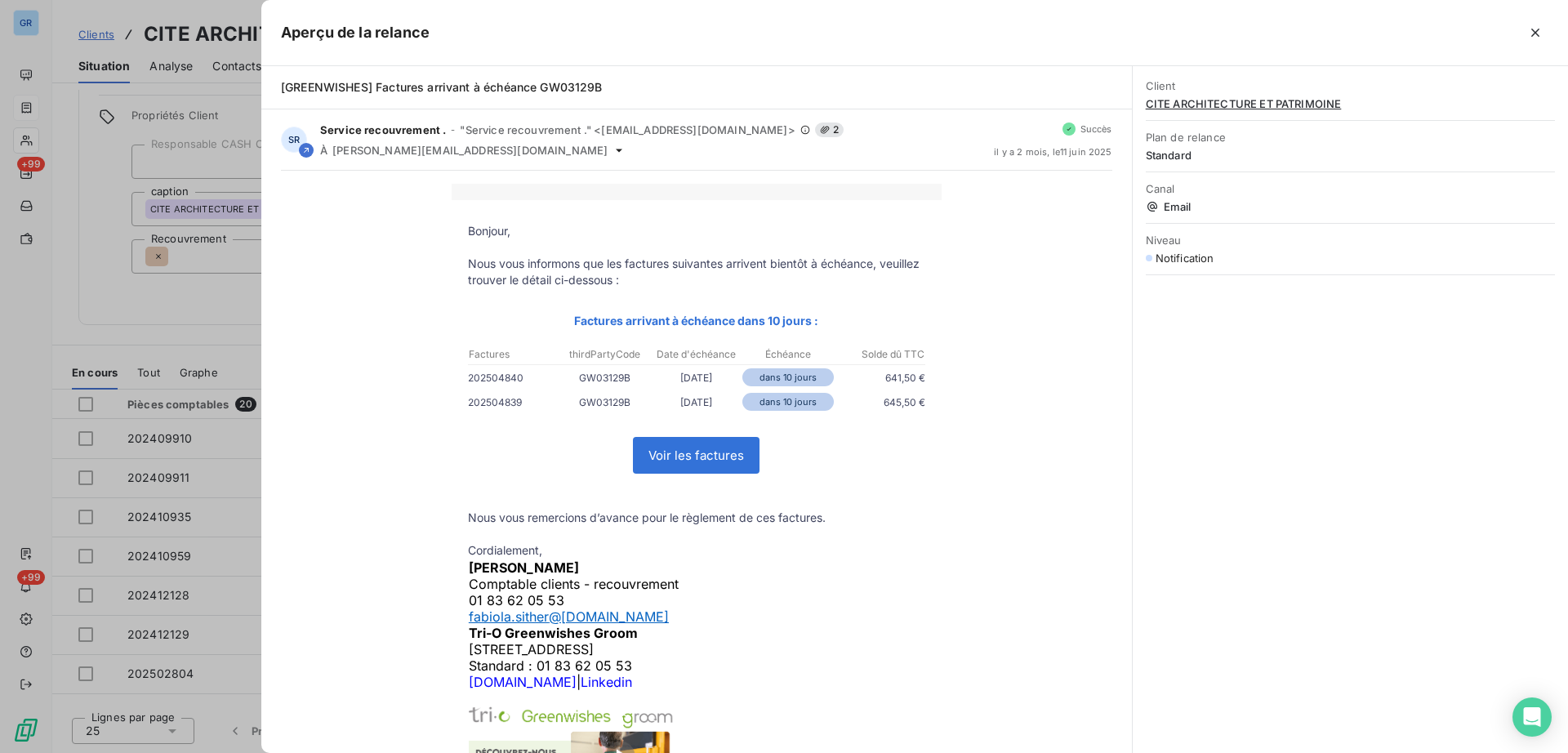
click at [200, 291] on div at bounding box center [784, 376] width 1568 height 753
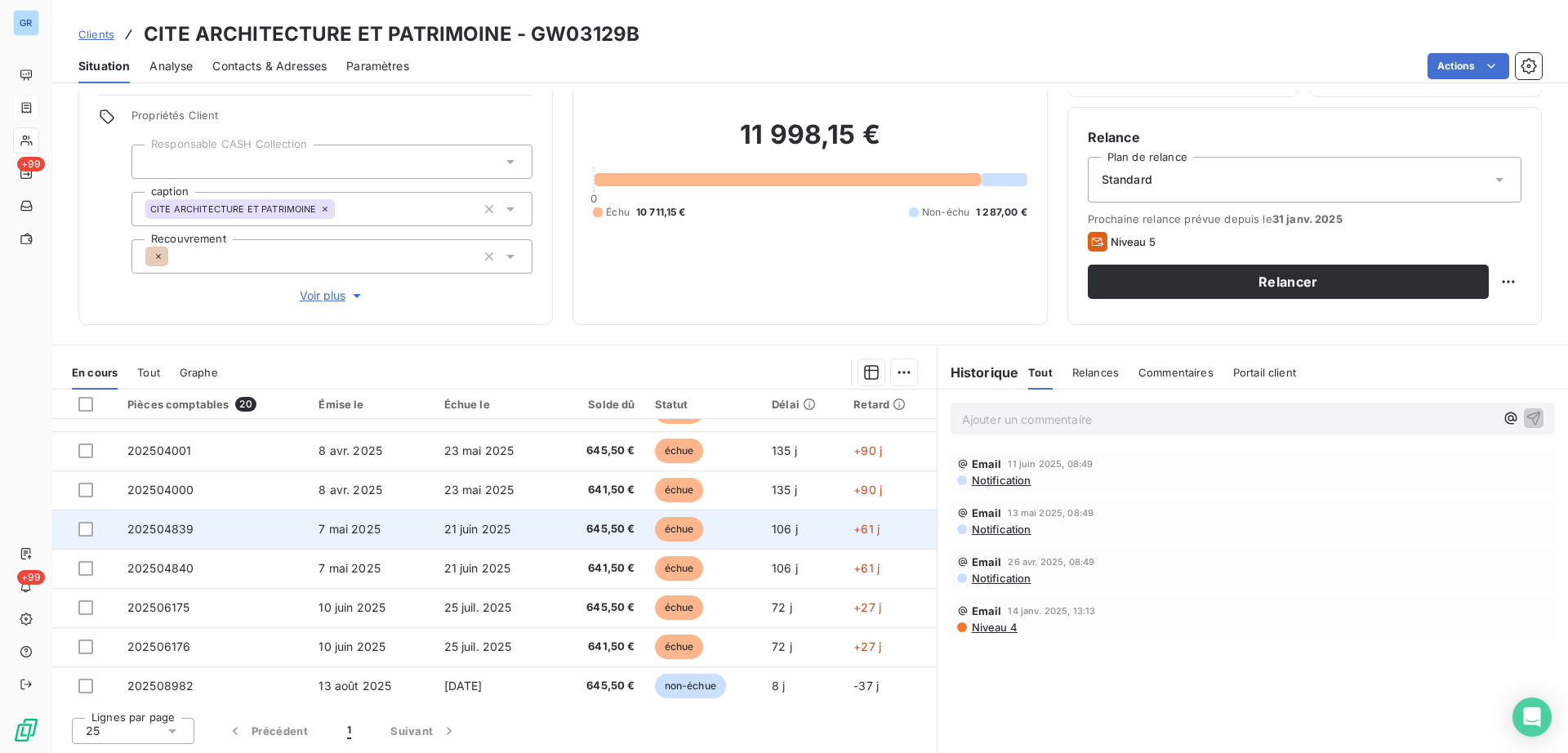
scroll to position [499, 0]
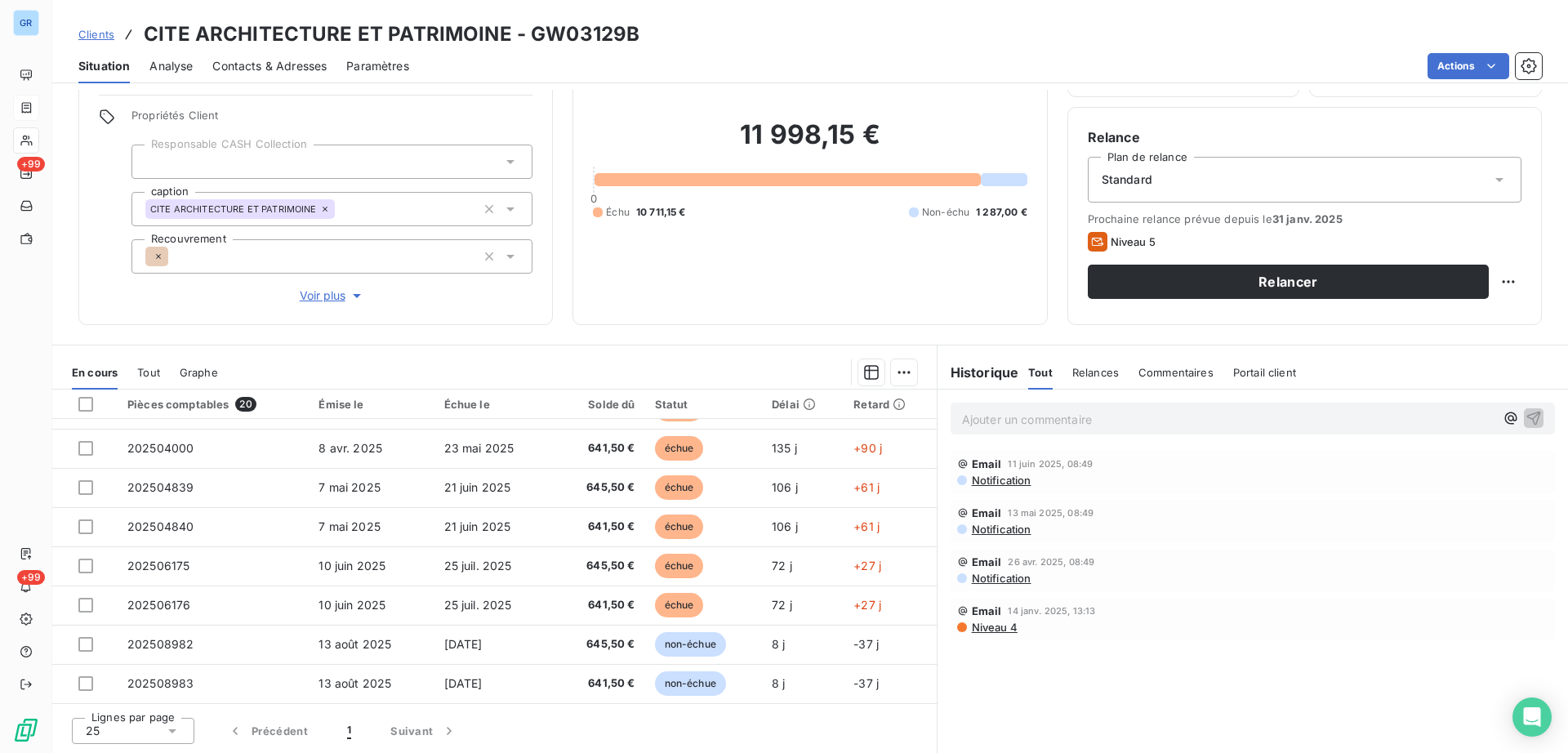
click at [993, 627] on span "Niveau 4" at bounding box center [993, 628] width 47 height 13
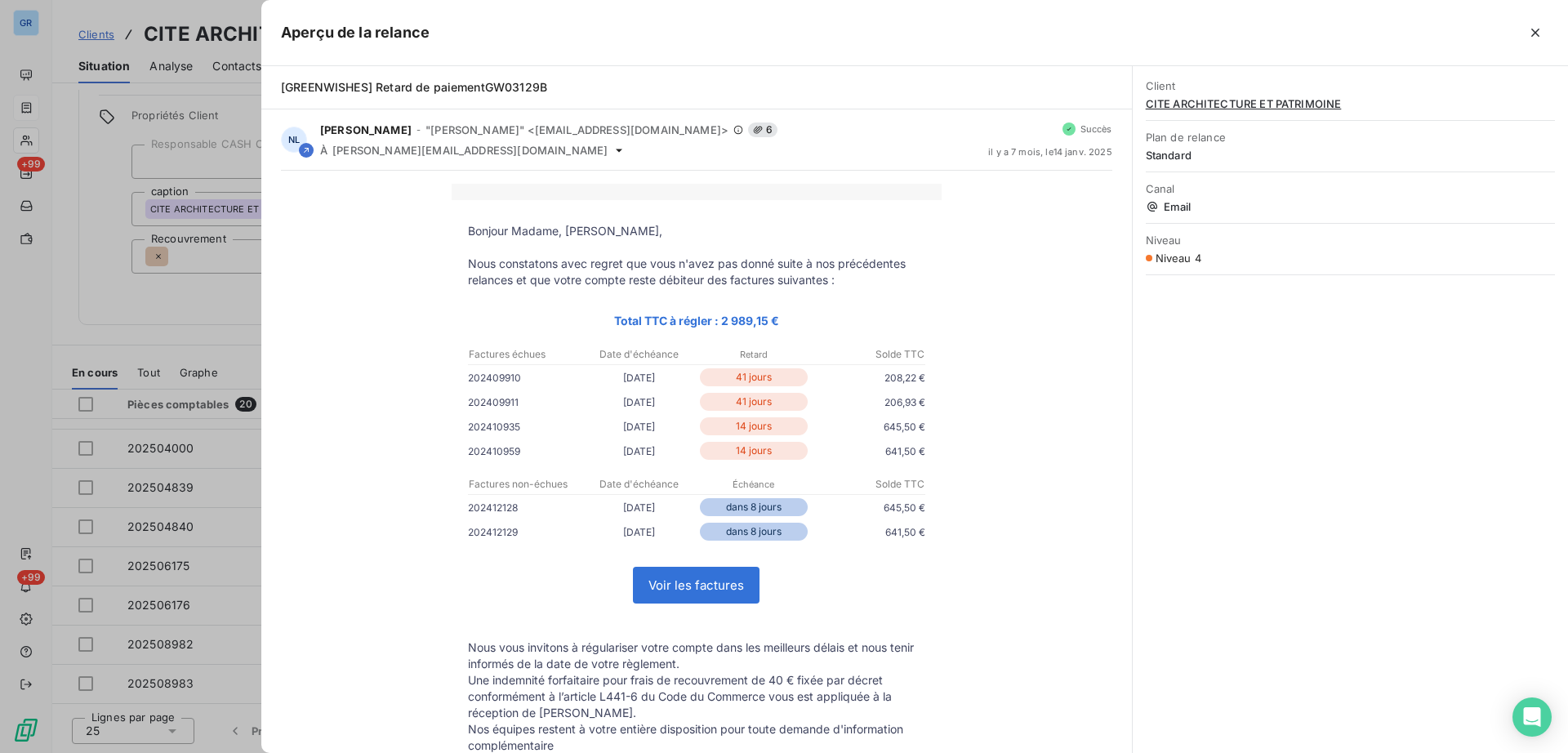
click at [226, 301] on div at bounding box center [784, 376] width 1568 height 753
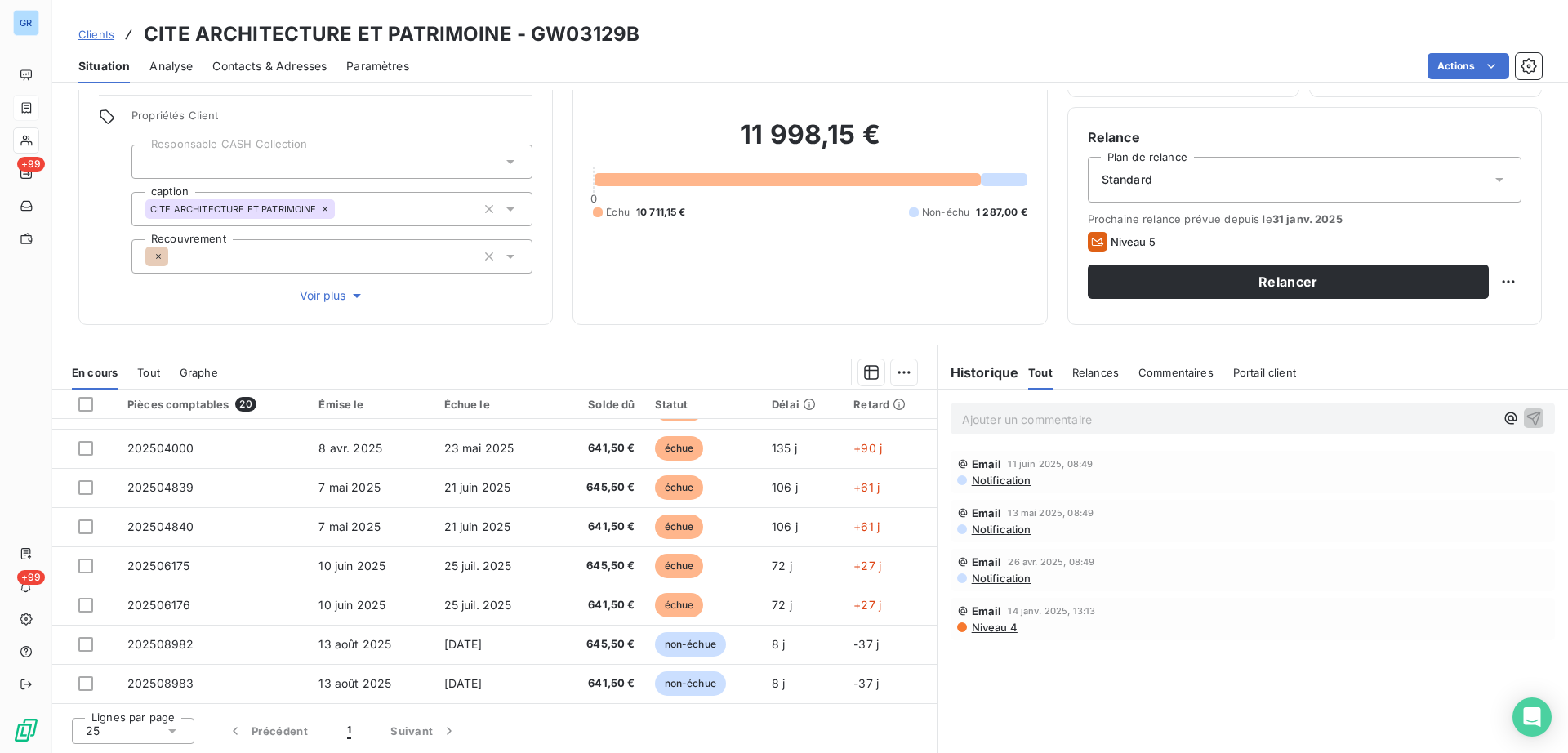
click at [989, 630] on span "Niveau 4" at bounding box center [993, 628] width 47 height 13
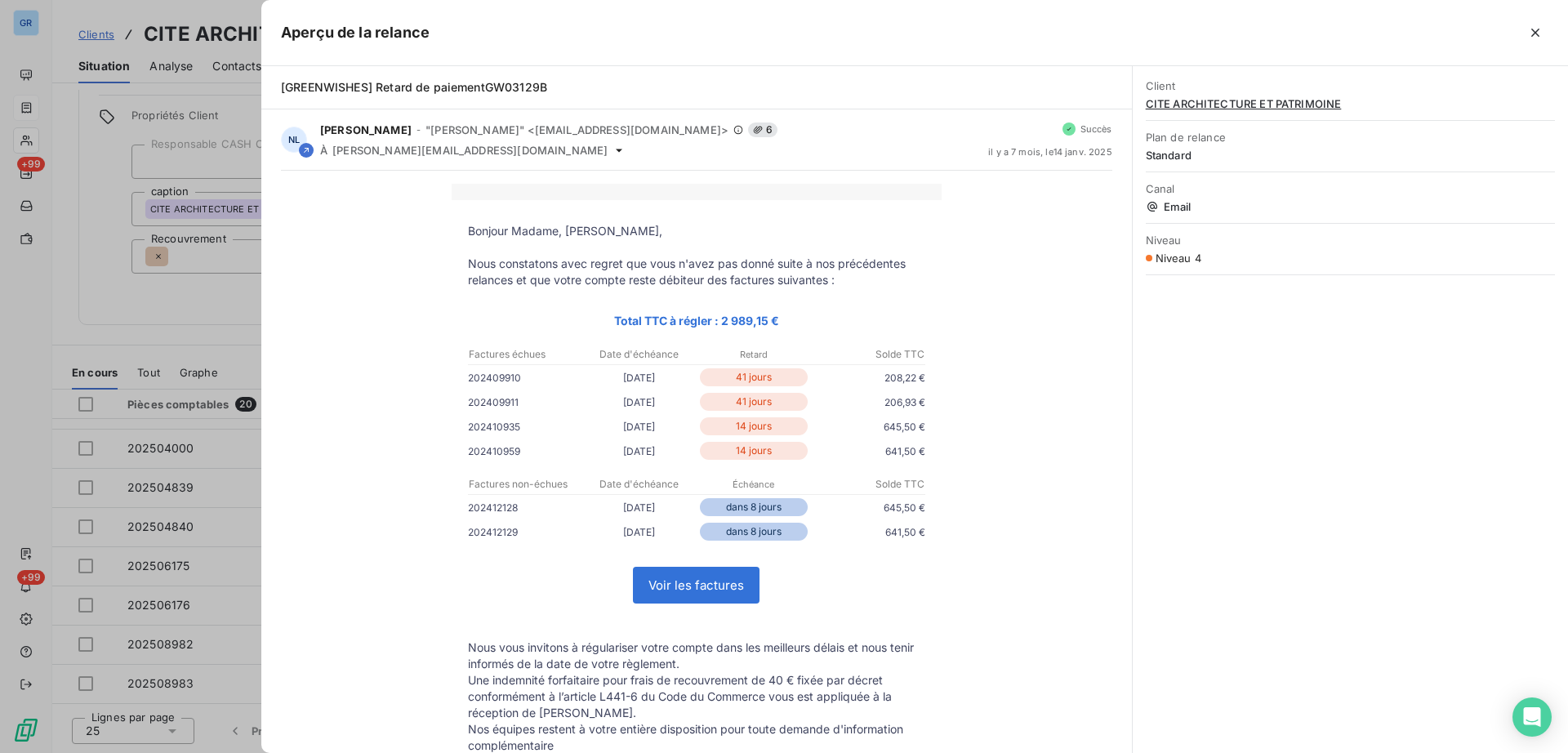
click at [143, 322] on div at bounding box center [784, 376] width 1568 height 753
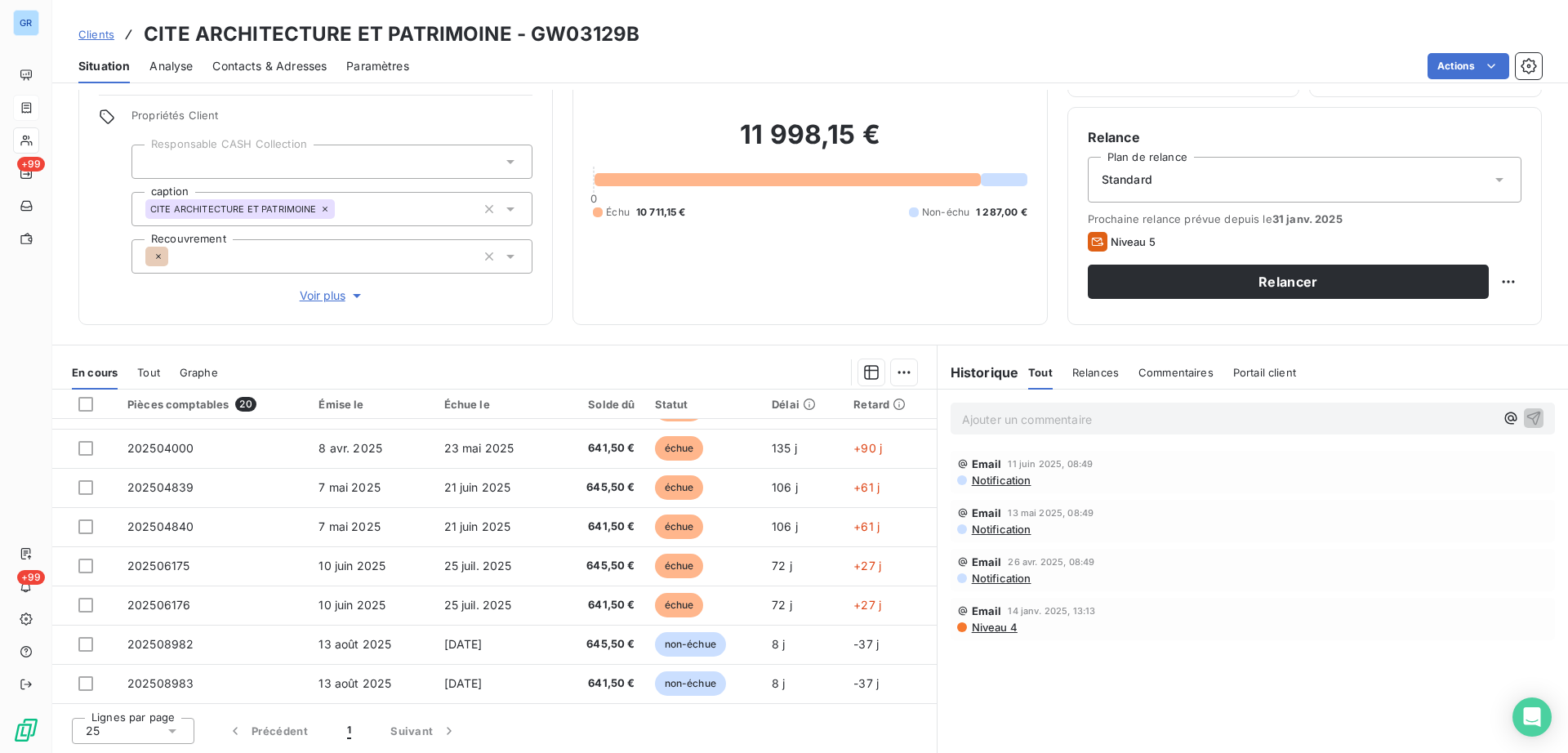
click at [981, 628] on span "Niveau 4" at bounding box center [993, 628] width 47 height 13
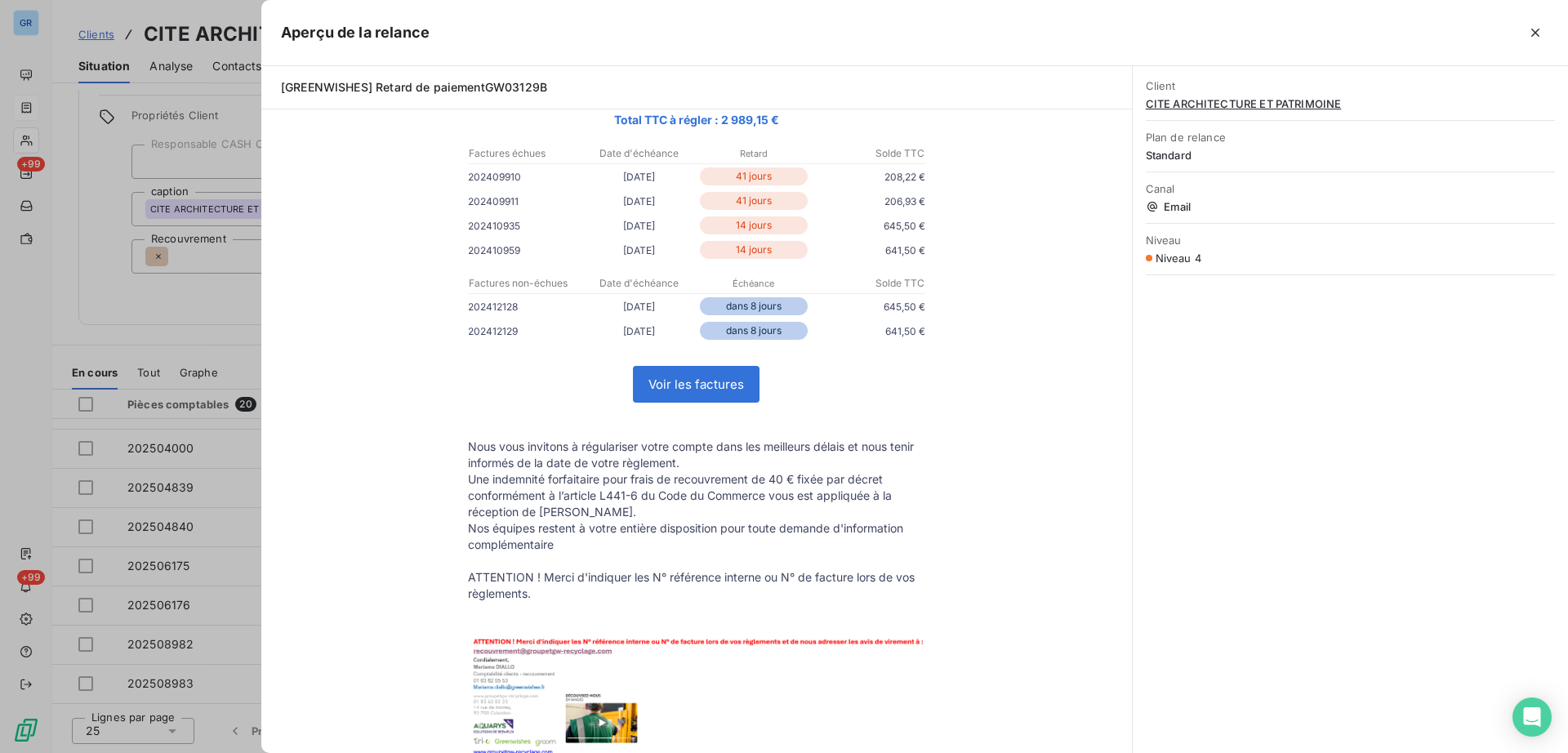
scroll to position [204, 0]
click at [226, 311] on div at bounding box center [784, 376] width 1568 height 753
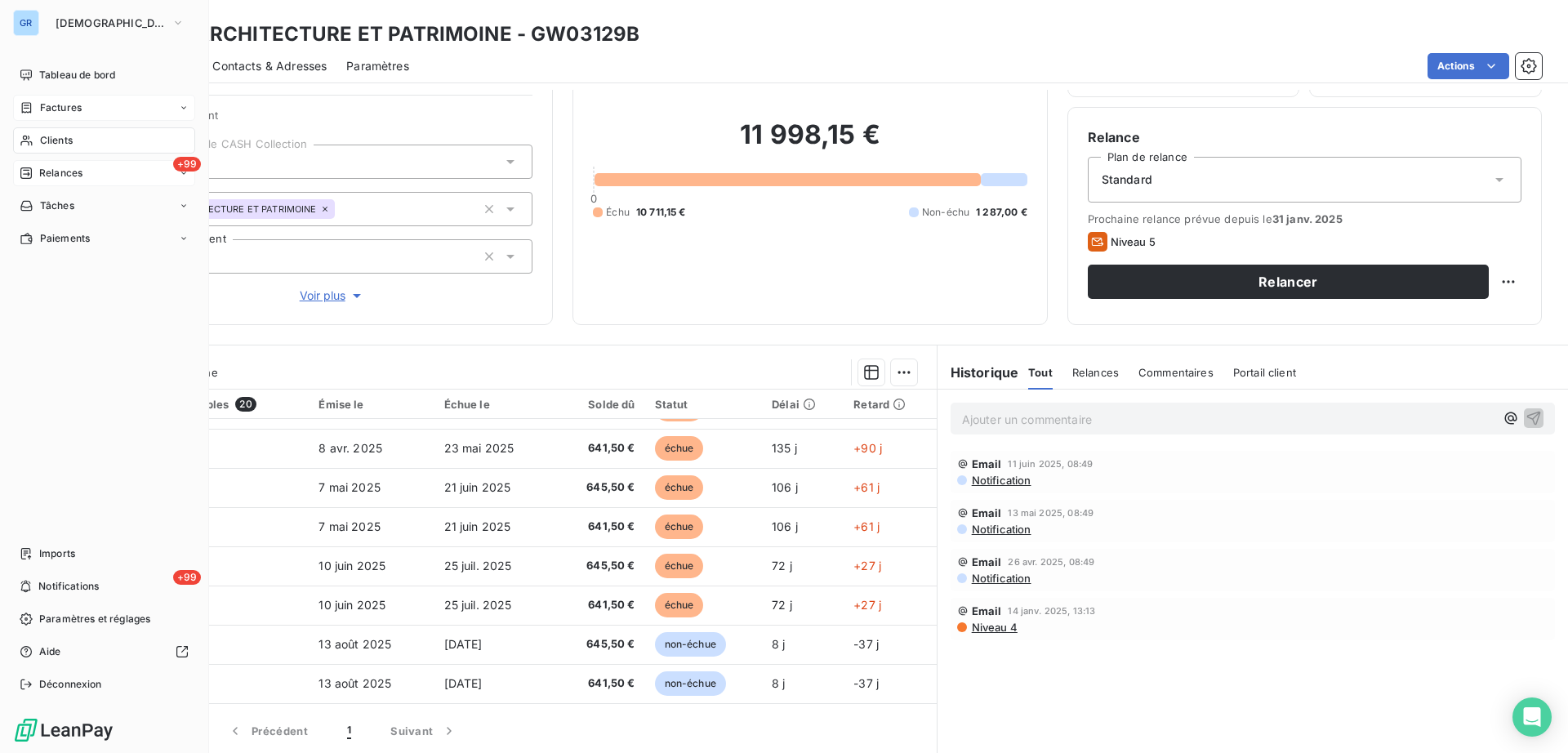
click at [66, 168] on span "Relances" at bounding box center [61, 173] width 43 height 14
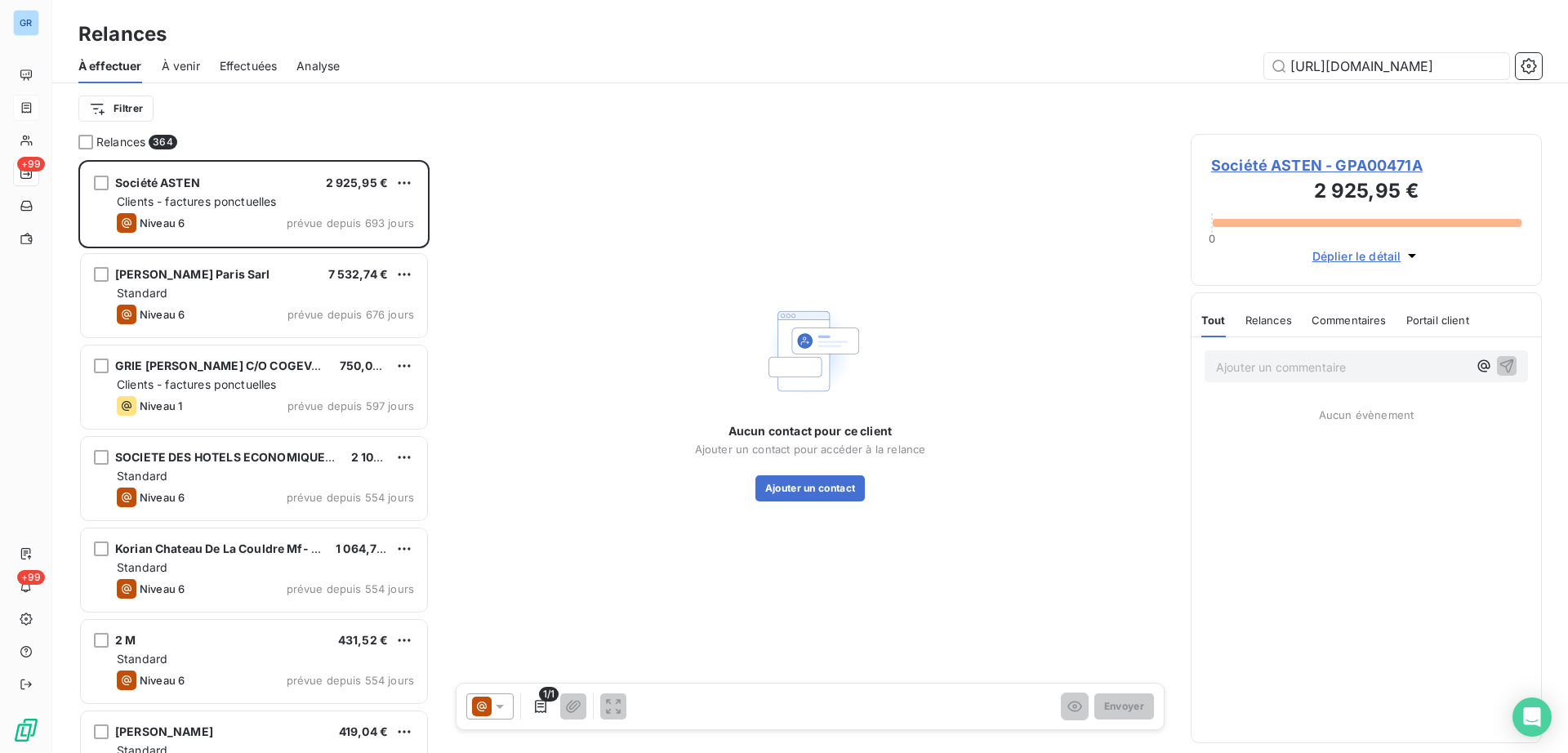
scroll to position [0, 389]
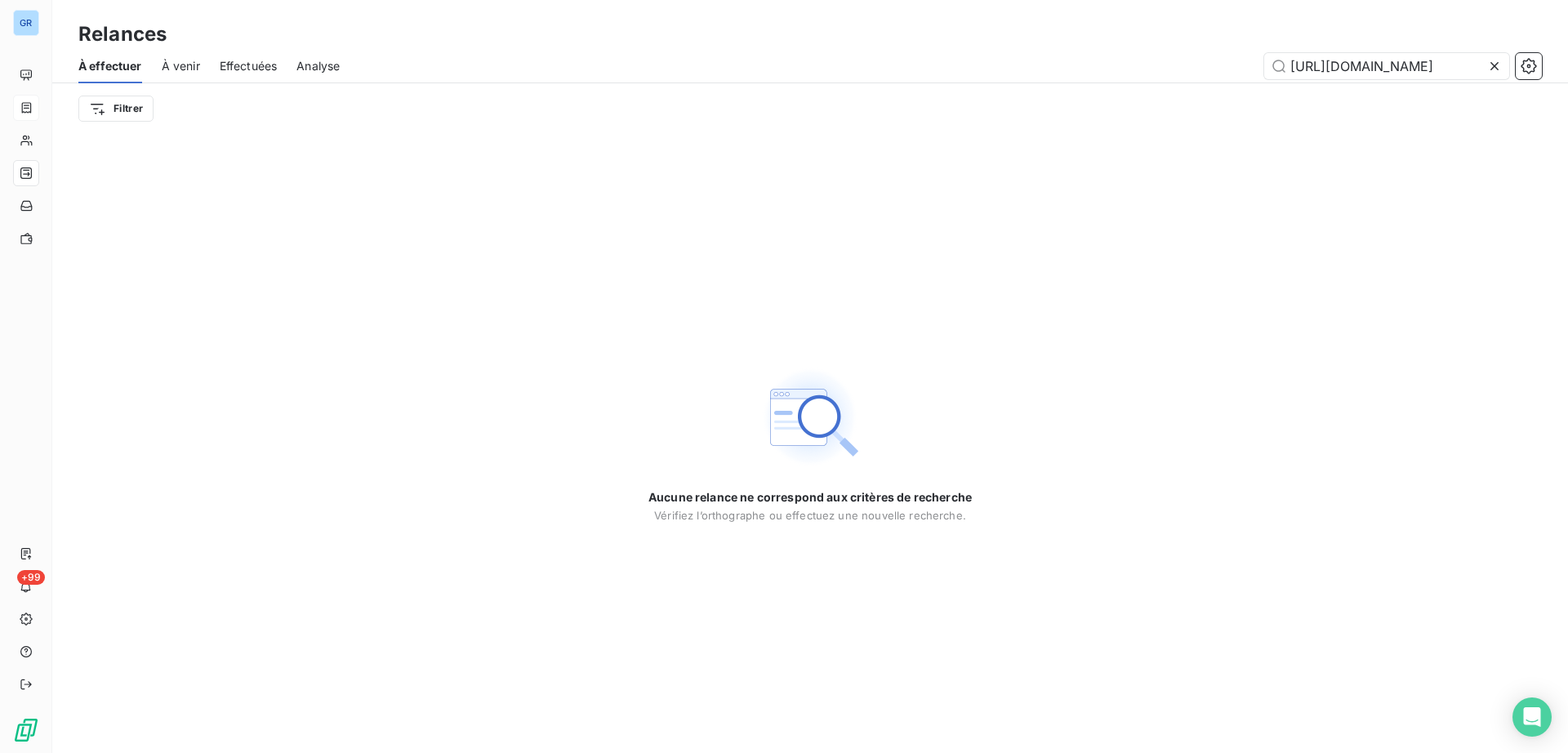
type input "https://annuaire-entreprises.data.gouv.fr/entreprise/atalian-proprete-ile-de-fr…"
click at [1497, 63] on icon at bounding box center [1494, 66] width 8 height 8
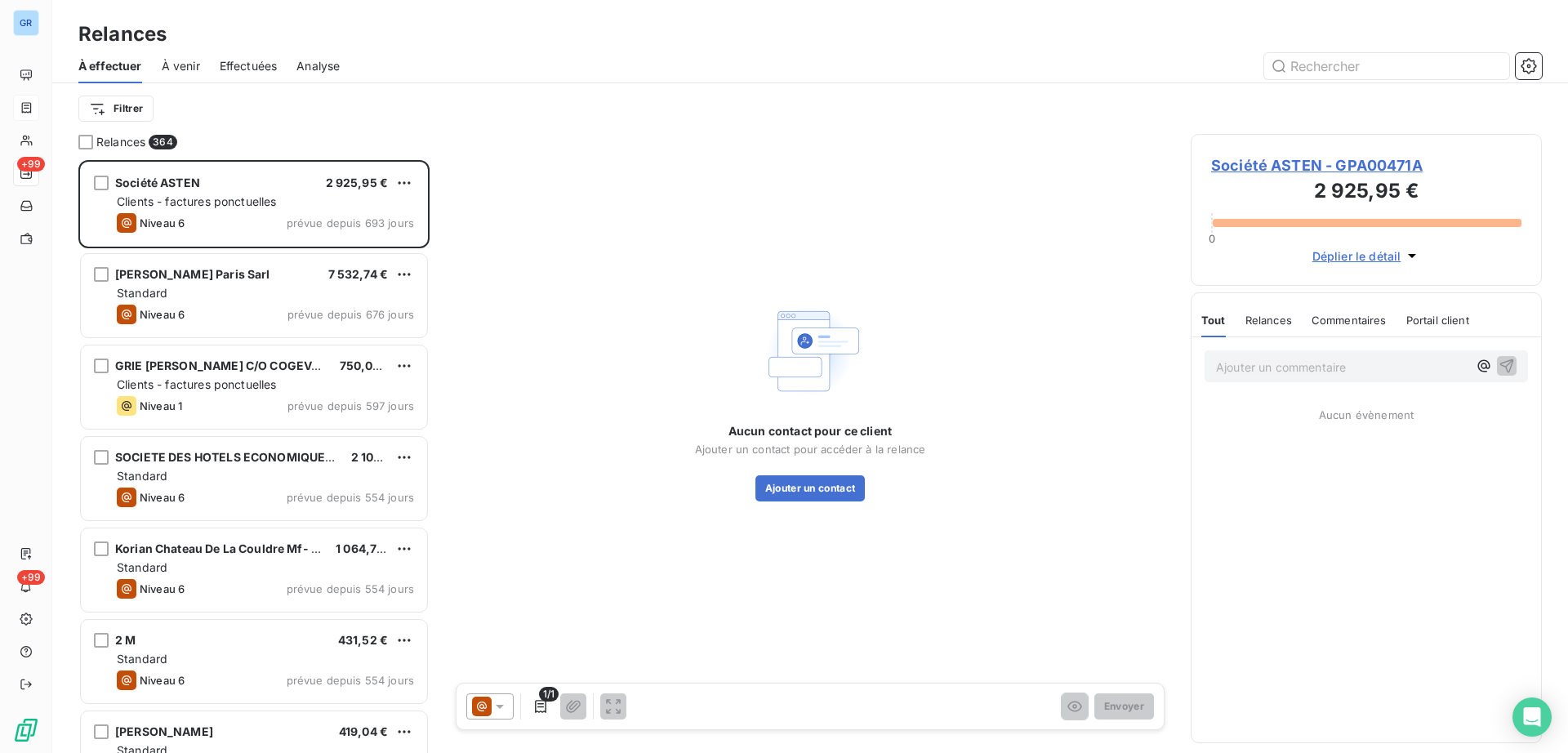
scroll to position [578, 335]
click at [1391, 57] on input "text" at bounding box center [1386, 66] width 245 height 26
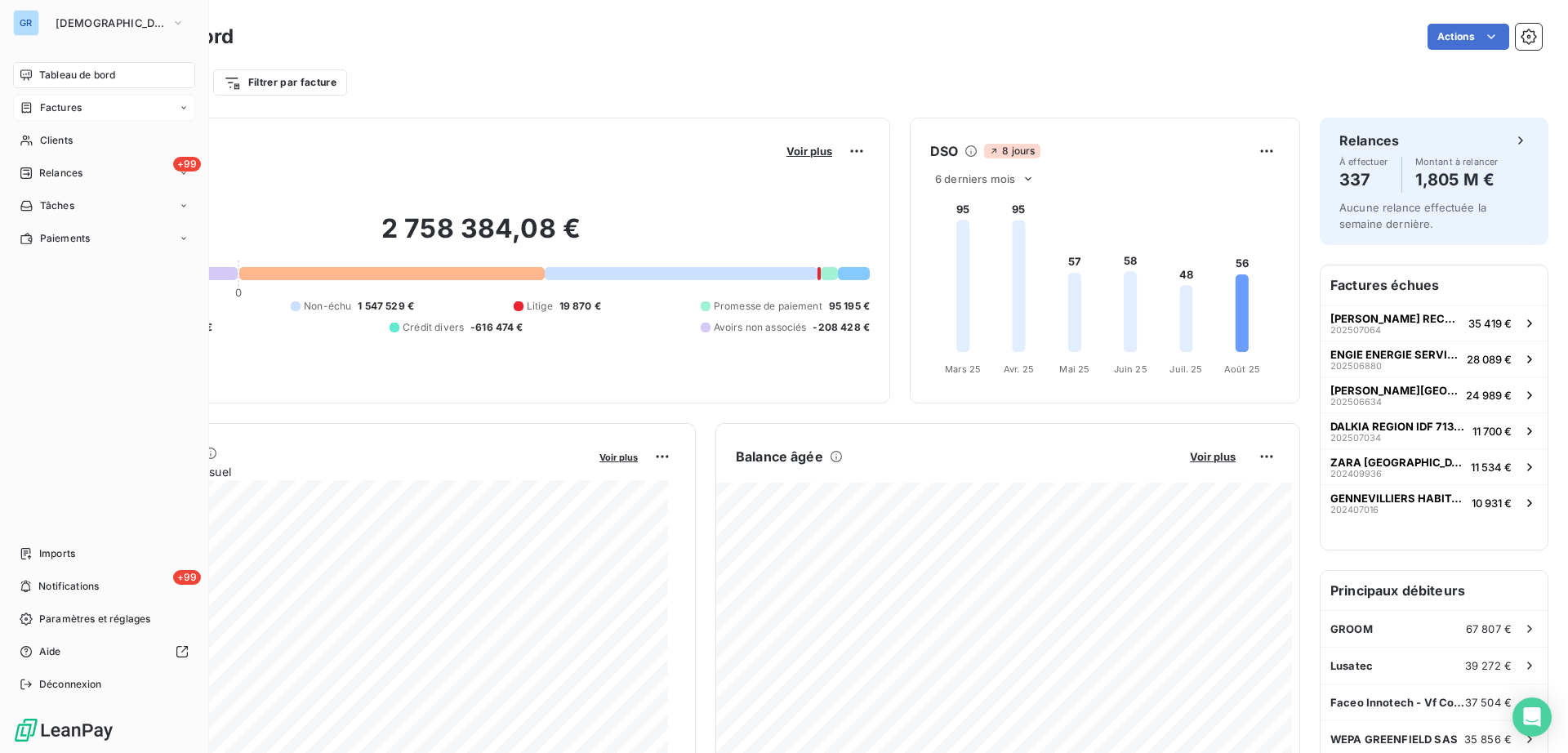
click at [62, 104] on span "Factures" at bounding box center [61, 107] width 41 height 14
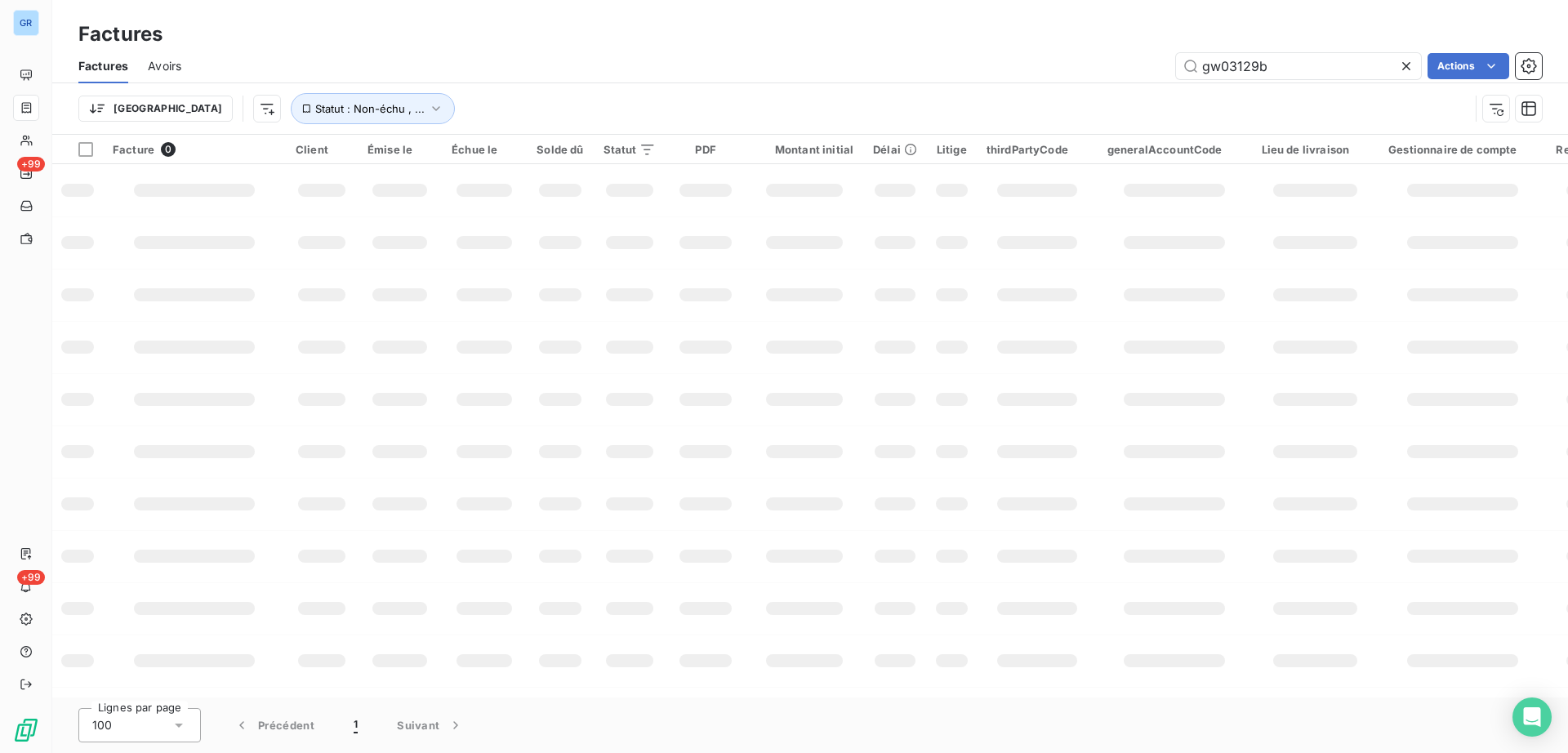
drag, startPoint x: 1284, startPoint y: 78, endPoint x: 1173, endPoint y: 72, distance: 111.2
click at [1162, 67] on div "gw03129b Actions" at bounding box center [870, 66] width 1341 height 26
type input "GW00075"
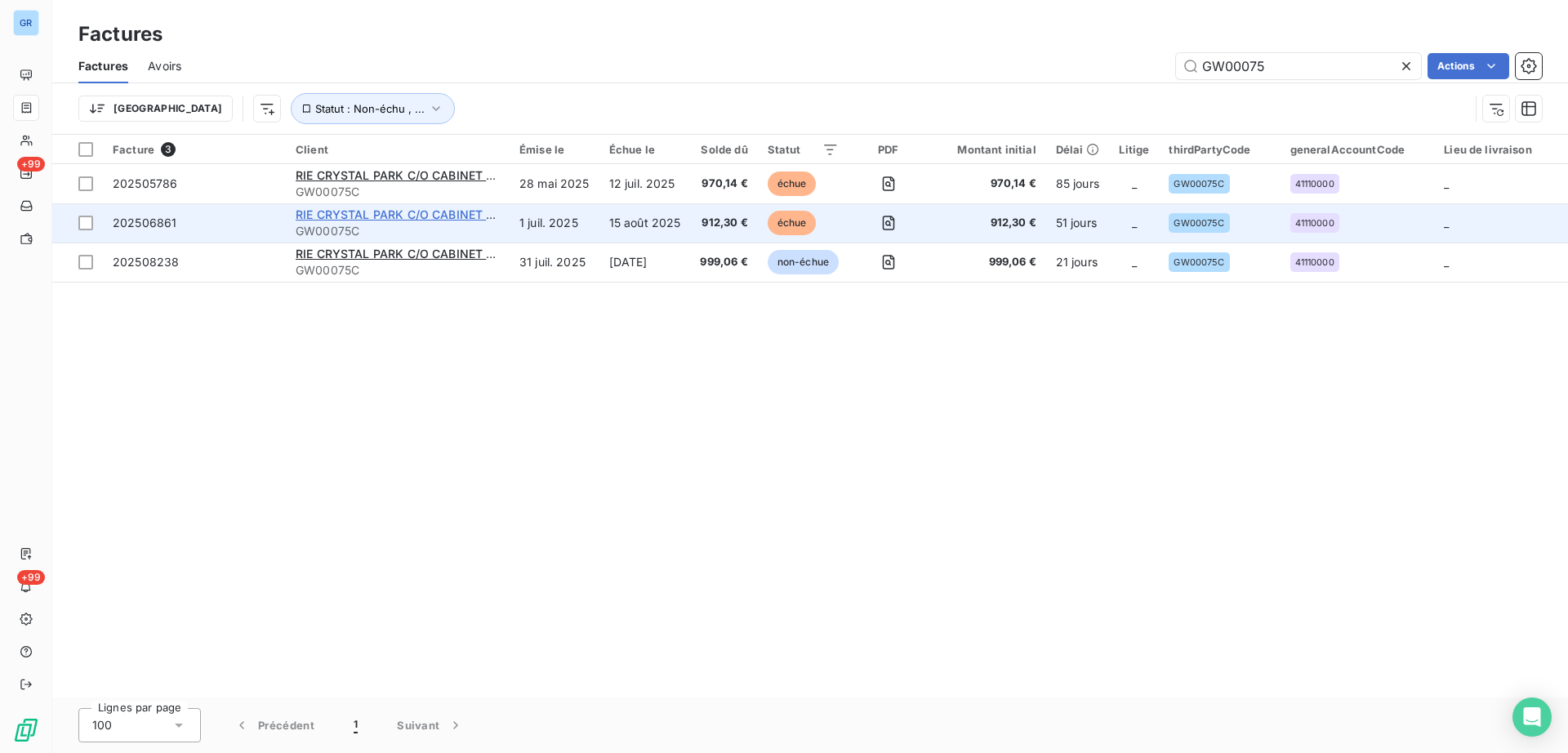
click at [479, 217] on span "RIE CRYSTAL PARK C/O CABINET ERES" at bounding box center [405, 214] width 219 height 13
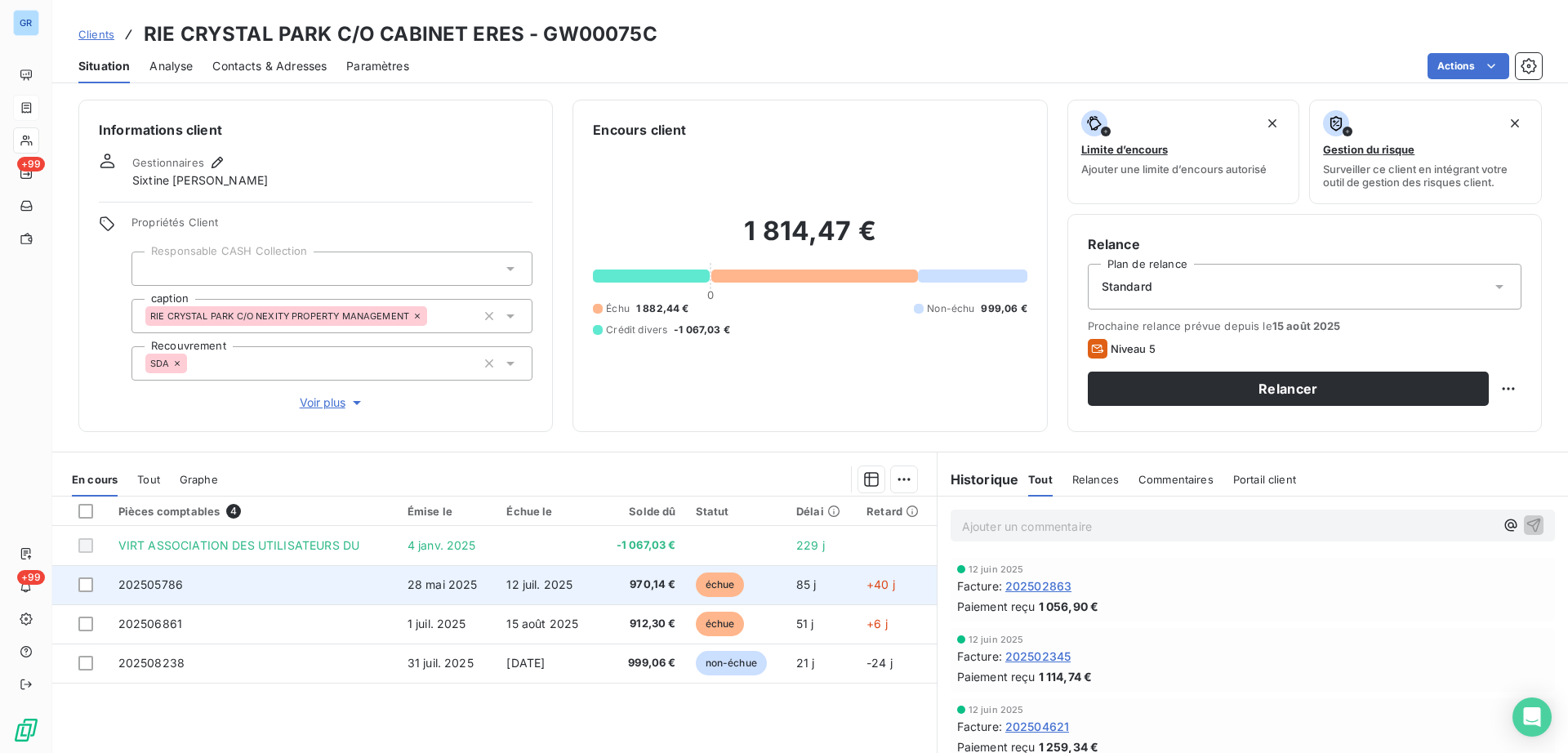
click at [724, 591] on span "échue" at bounding box center [720, 584] width 49 height 24
